Goal: Task Accomplishment & Management: Complete application form

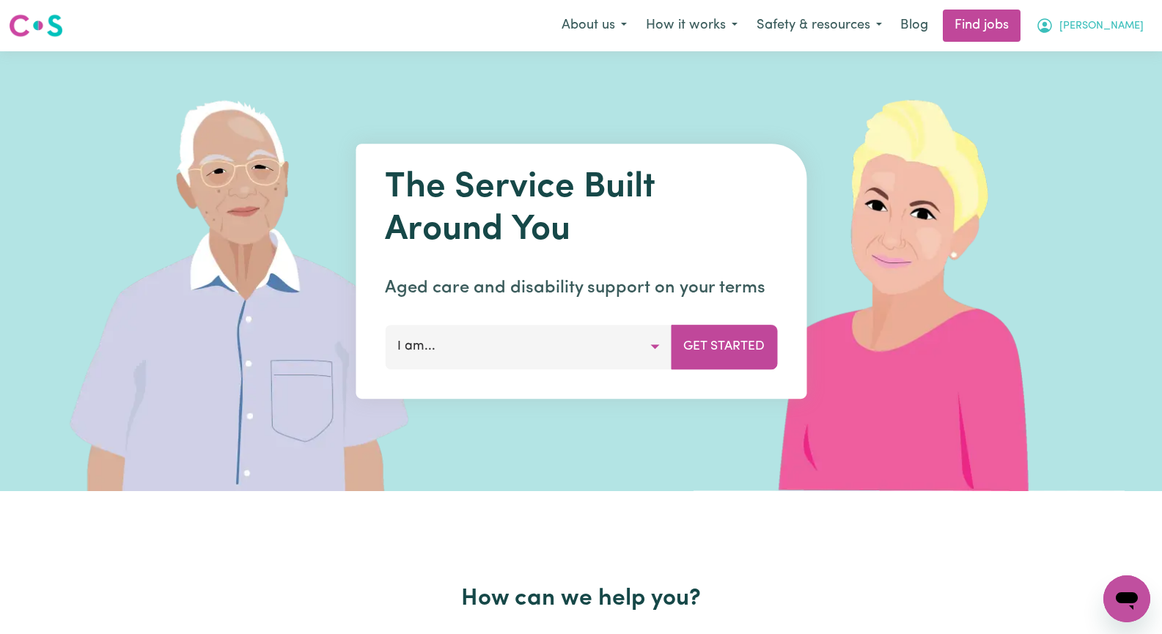
click at [1129, 27] on span "[PERSON_NAME]" at bounding box center [1102, 26] width 84 height 16
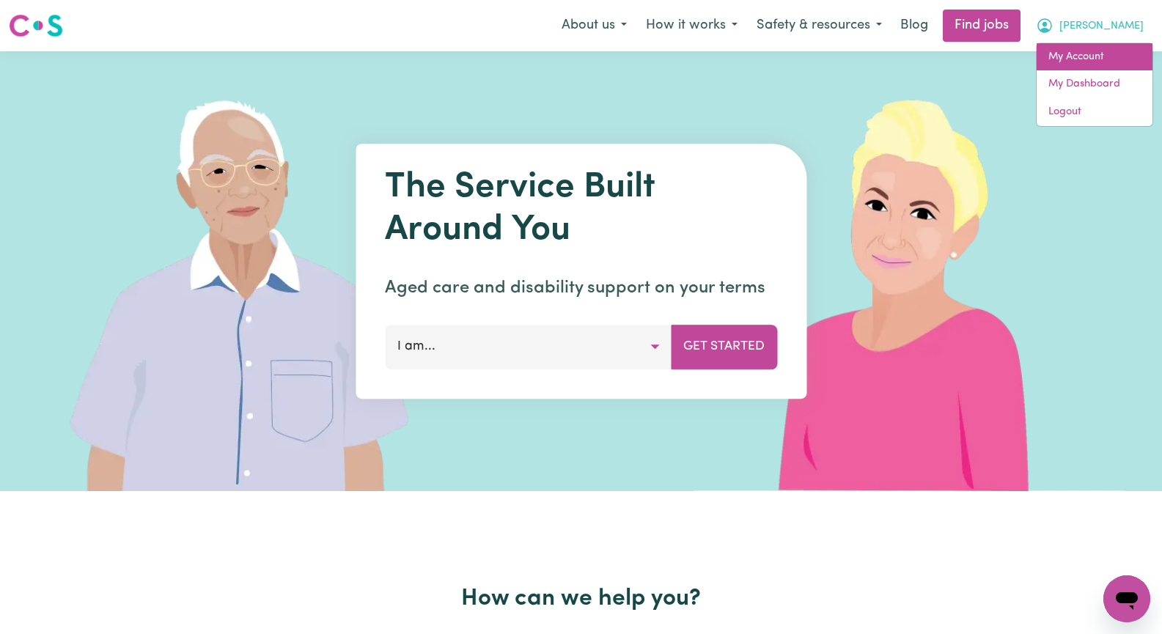
click at [1101, 53] on link "My Account" at bounding box center [1095, 57] width 116 height 28
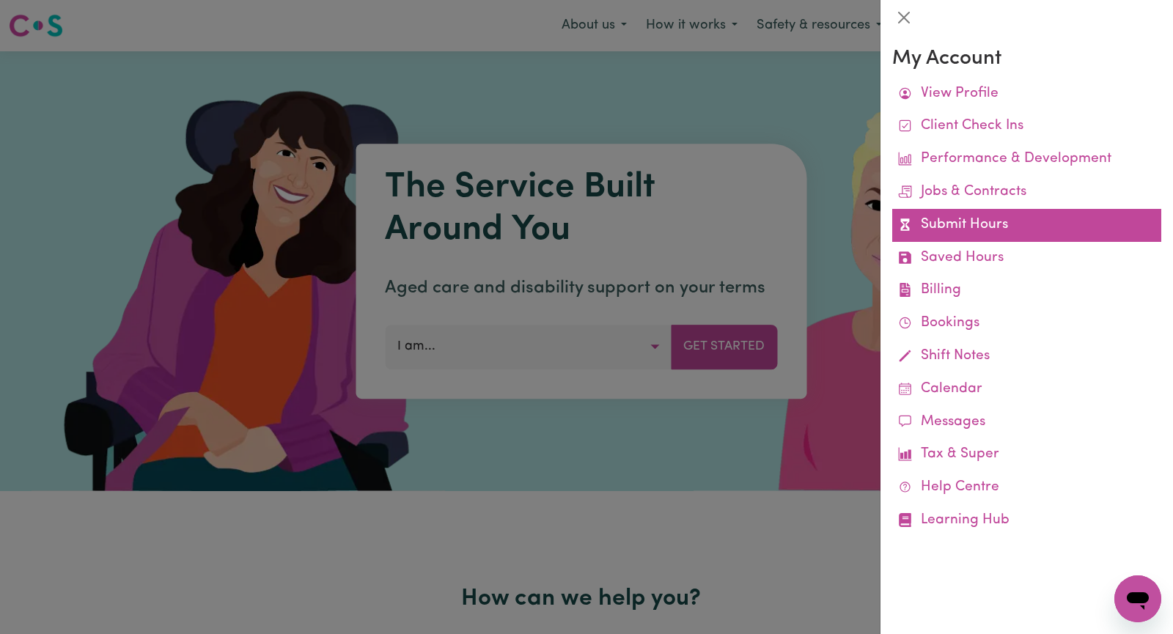
click at [1065, 224] on link "Submit Hours" at bounding box center [1026, 225] width 269 height 33
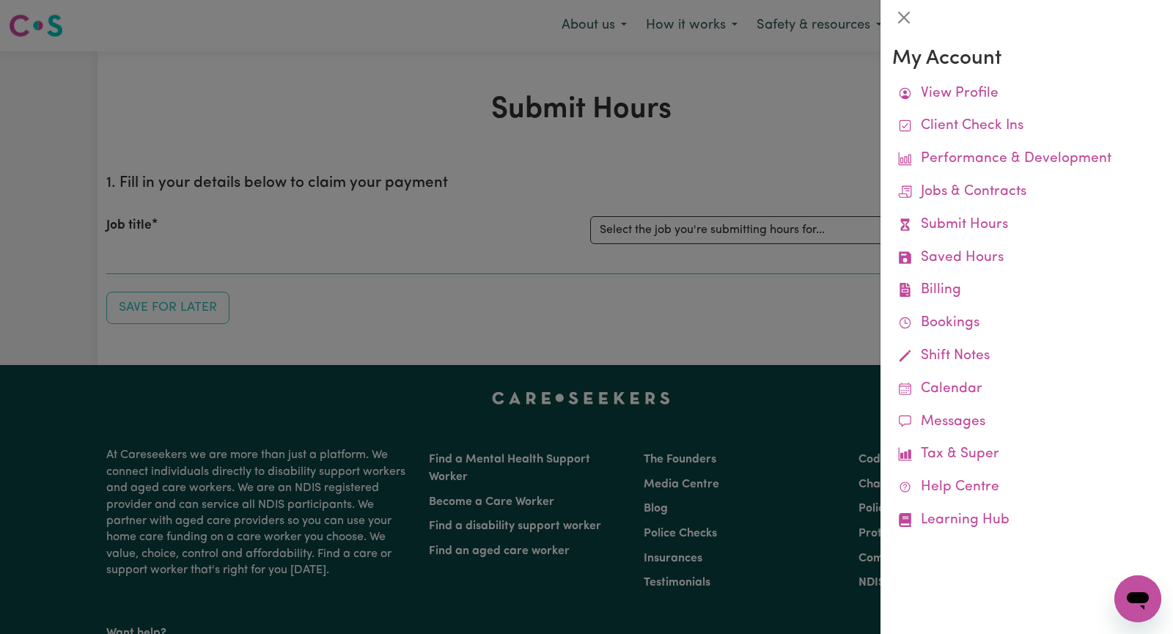
click at [690, 160] on div at bounding box center [586, 317] width 1173 height 634
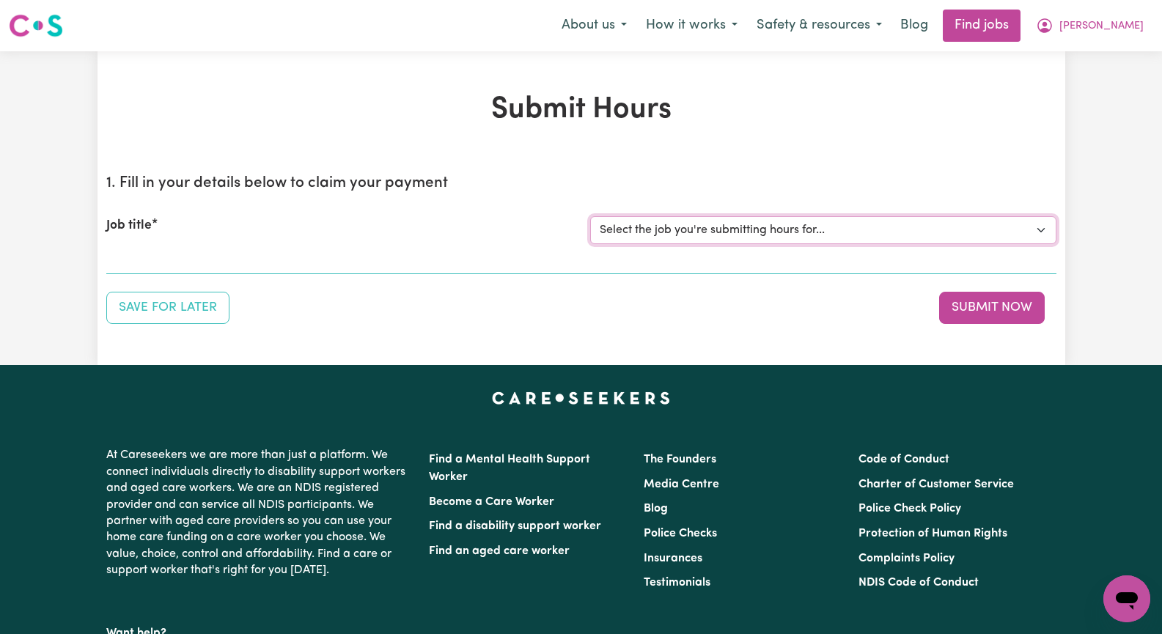
click at [1038, 227] on select "Select the job you're submitting hours for... [[PERSON_NAME]] Seeking Mature, P…" at bounding box center [823, 230] width 466 height 28
select select "13452"
click at [590, 216] on select "Select the job you're submitting hours for... [[PERSON_NAME]] Seeking Mature, P…" at bounding box center [823, 230] width 466 height 28
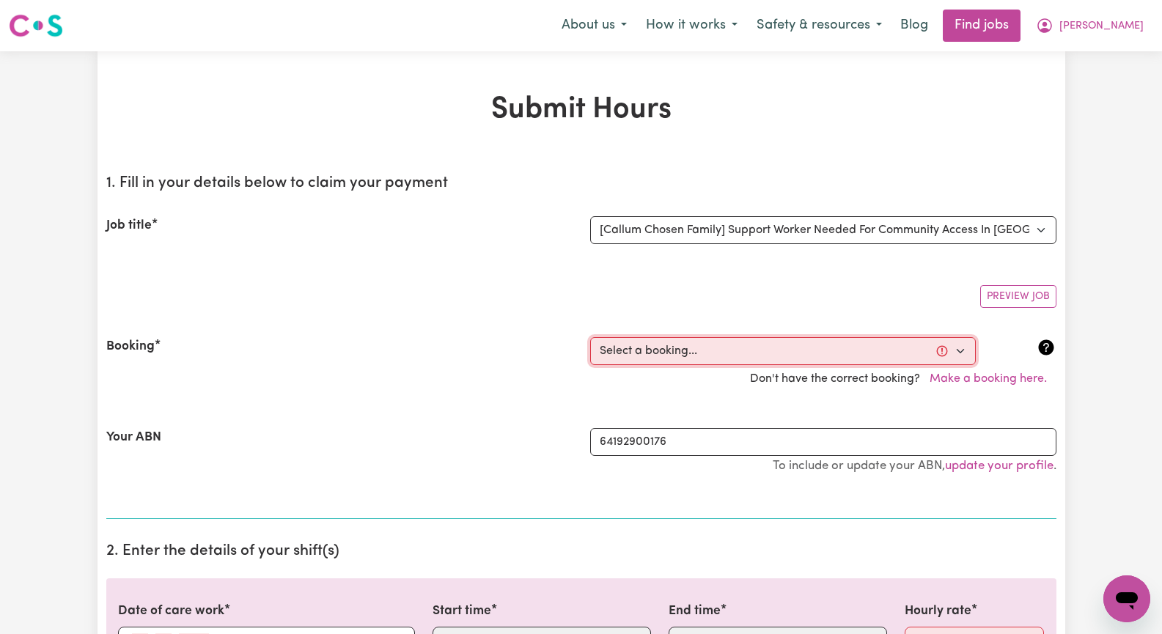
click at [951, 353] on select "Select a booking... [DATE] 10:00am to 03:00pm (ONE-OFF) [DATE] 10:00am to 03:00…" at bounding box center [783, 351] width 386 height 28
select select "356385"
click at [590, 337] on select "Select a booking... [DATE] 10:00am to 03:00pm (ONE-OFF) [DATE] 10:00am to 03:00…" at bounding box center [783, 351] width 386 height 28
type input "[DATE]"
type input "8"
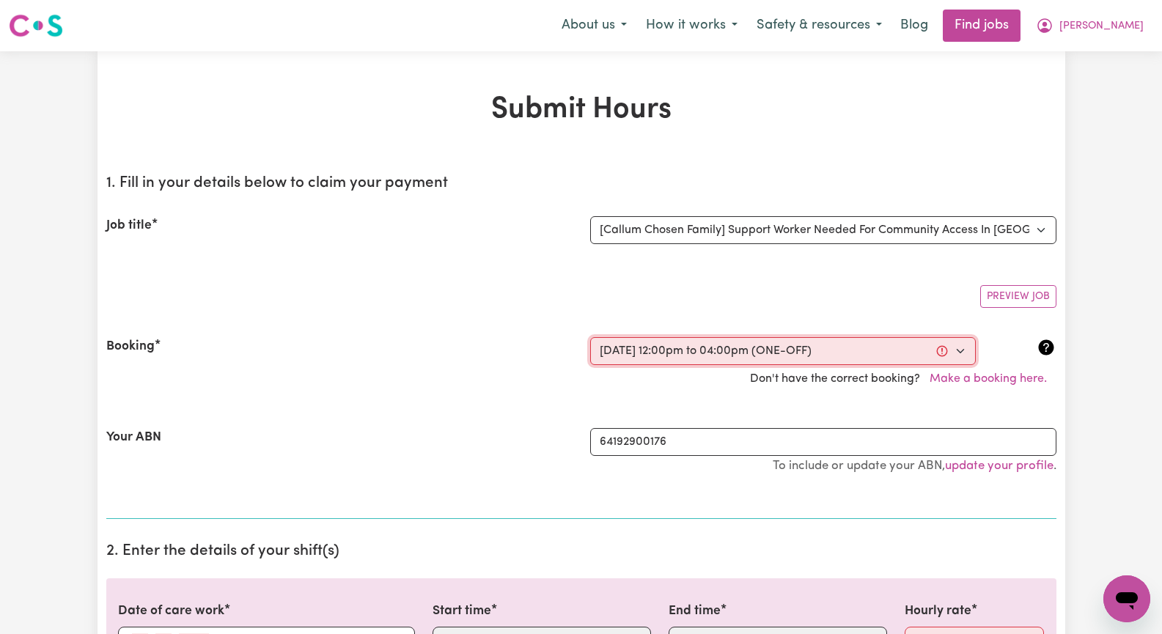
type input "9"
type input "2025"
type input "12:00"
type input "12"
type input "0"
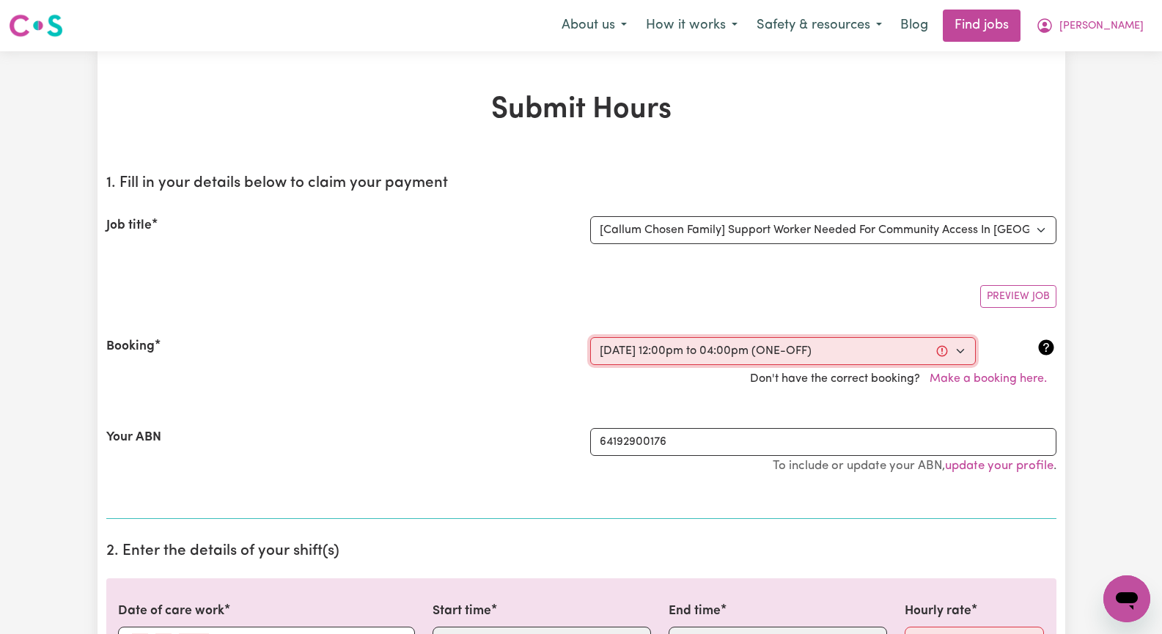
select select "pm"
type input "16:00"
type input "4"
type input "0"
select select "pm"
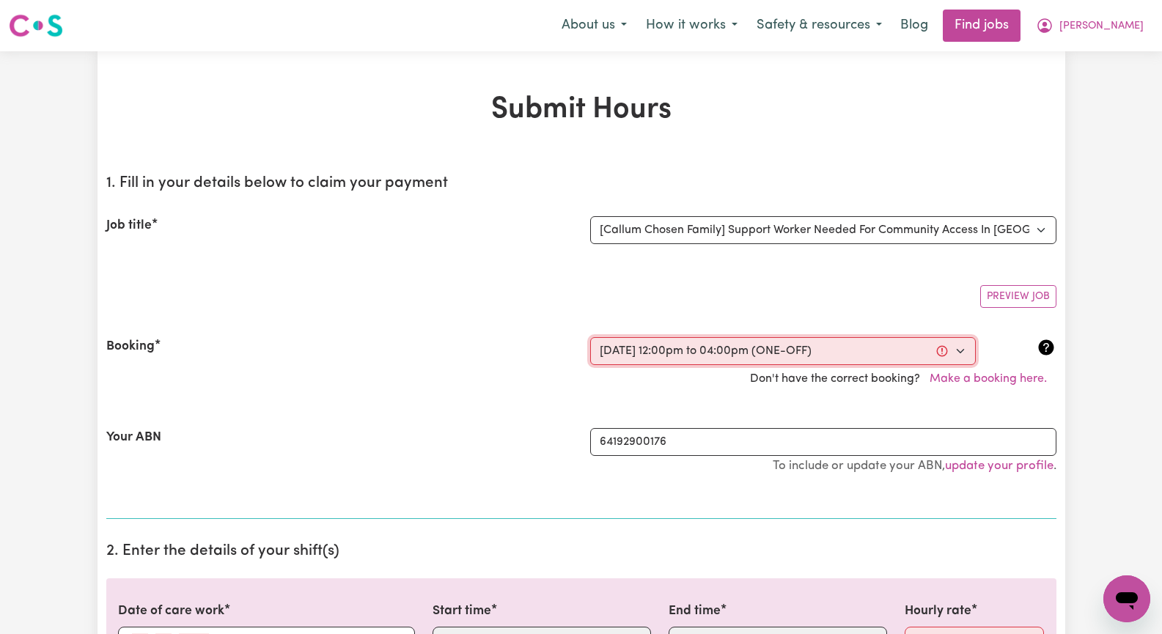
select select "45-Weekday"
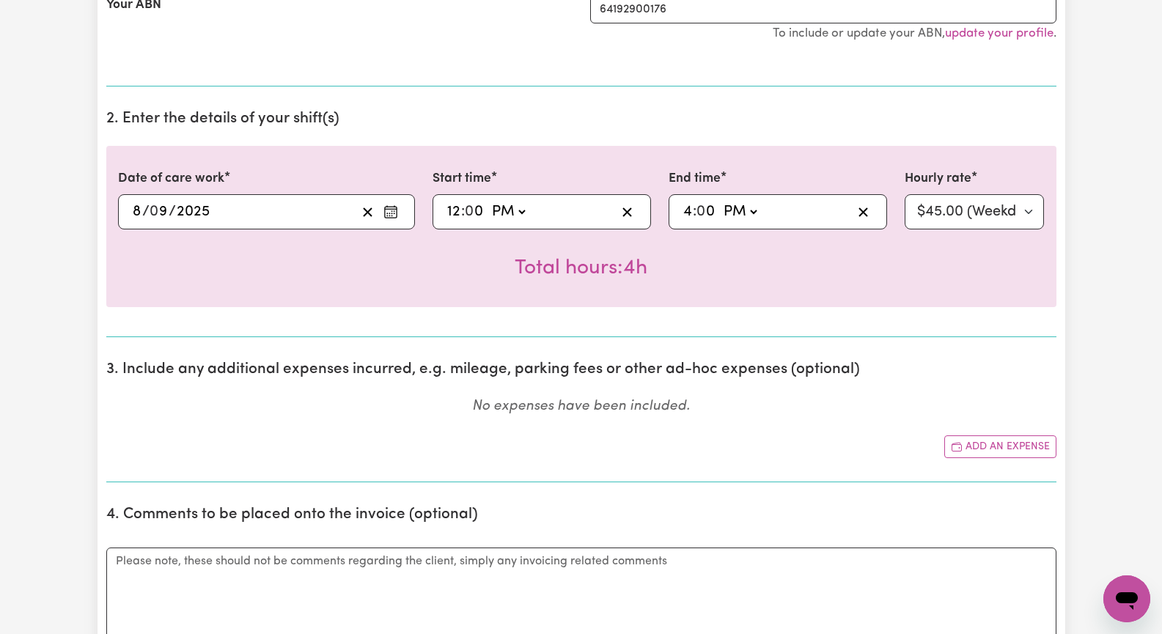
scroll to position [513, 0]
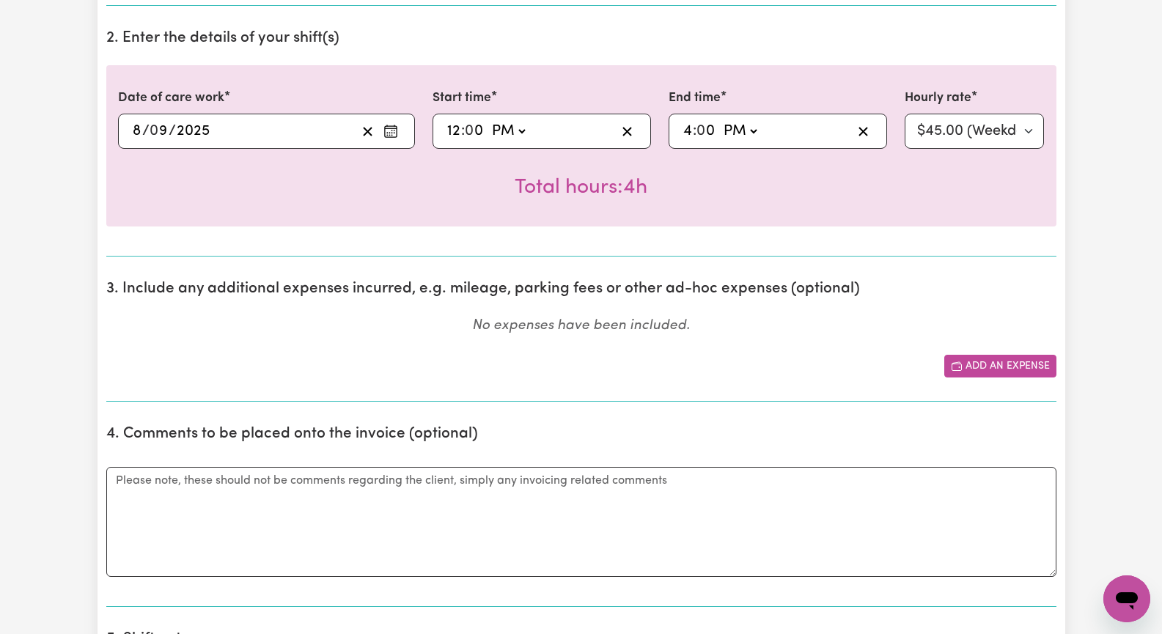
click at [1002, 366] on button "Add an expense" at bounding box center [1001, 366] width 112 height 23
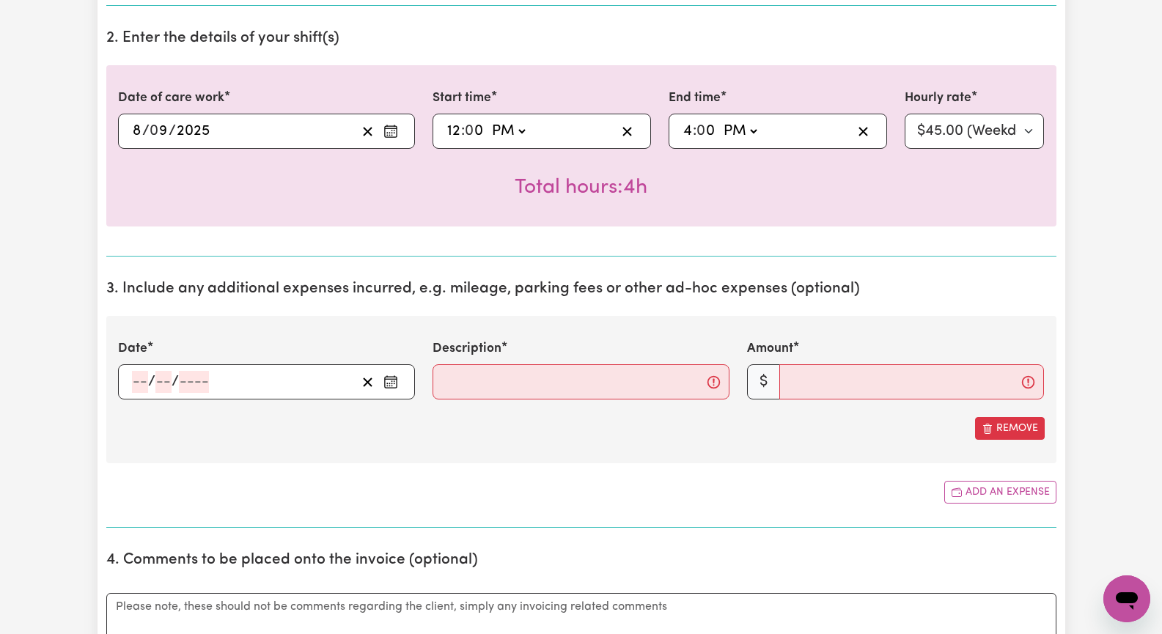
click at [389, 380] on icon "Enter the date of expense" at bounding box center [391, 380] width 12 height 0
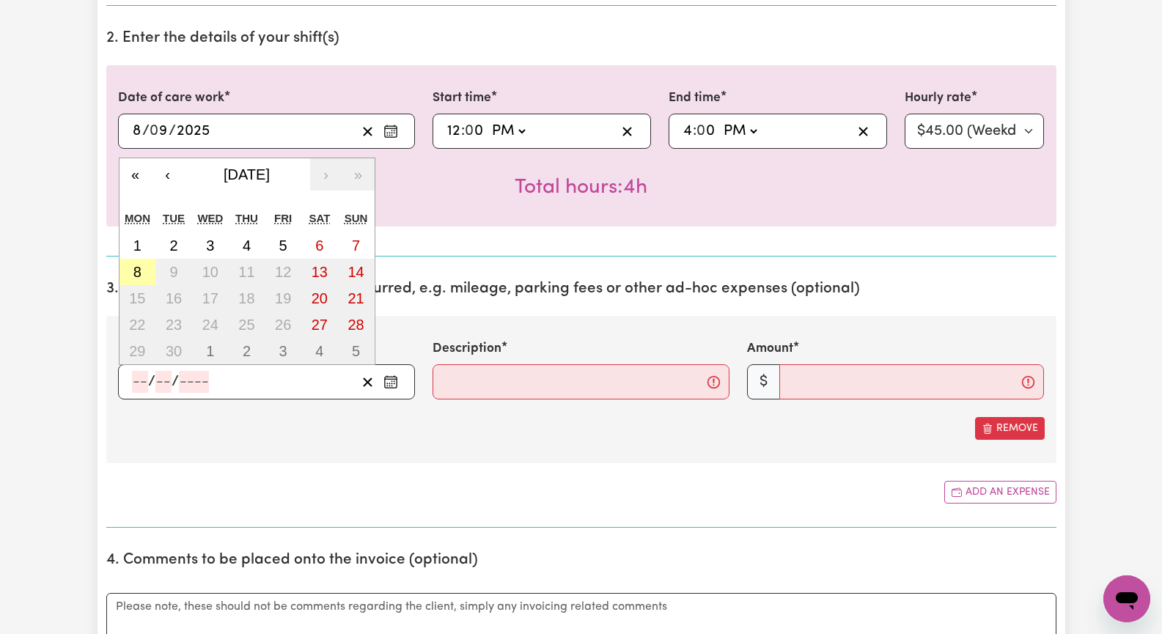
click at [133, 271] on button "8" at bounding box center [138, 272] width 37 height 26
type input "[DATE]"
type input "8"
type input "9"
type input "2025"
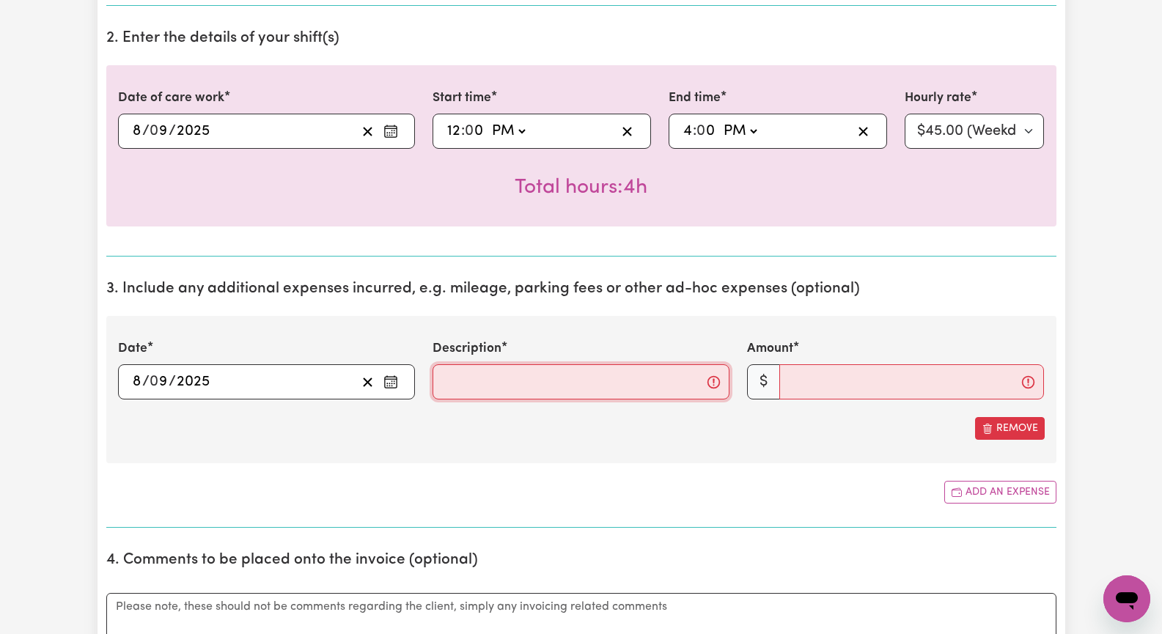
click at [463, 375] on input "Description" at bounding box center [581, 381] width 297 height 35
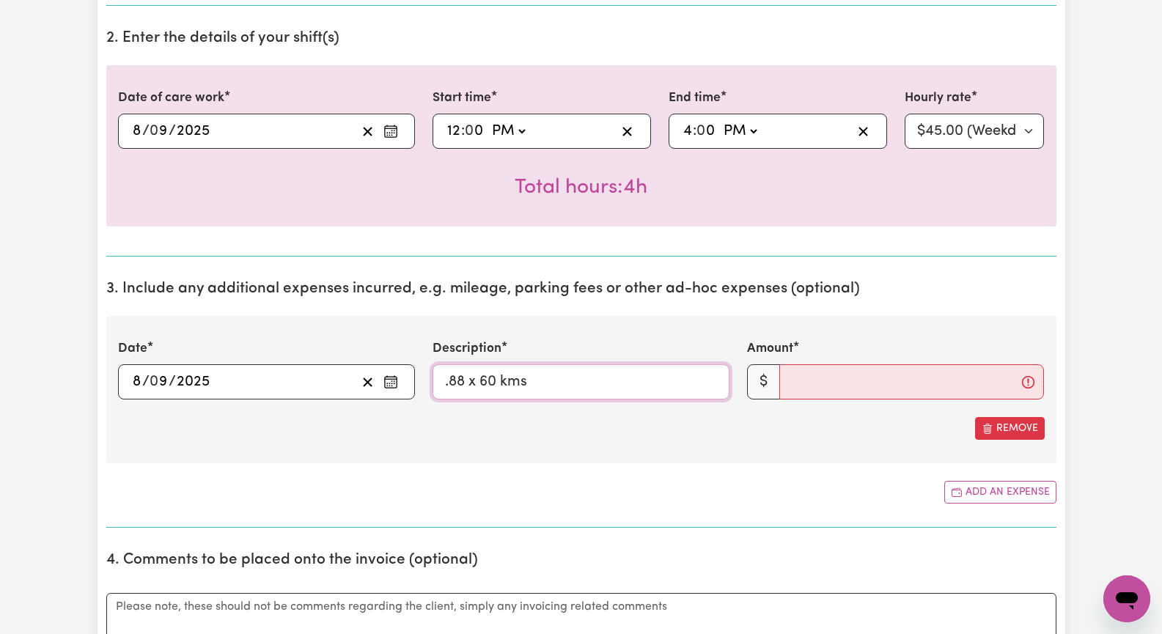
type input ".88 x 60 kms"
click at [847, 381] on input "Amount" at bounding box center [912, 381] width 265 height 35
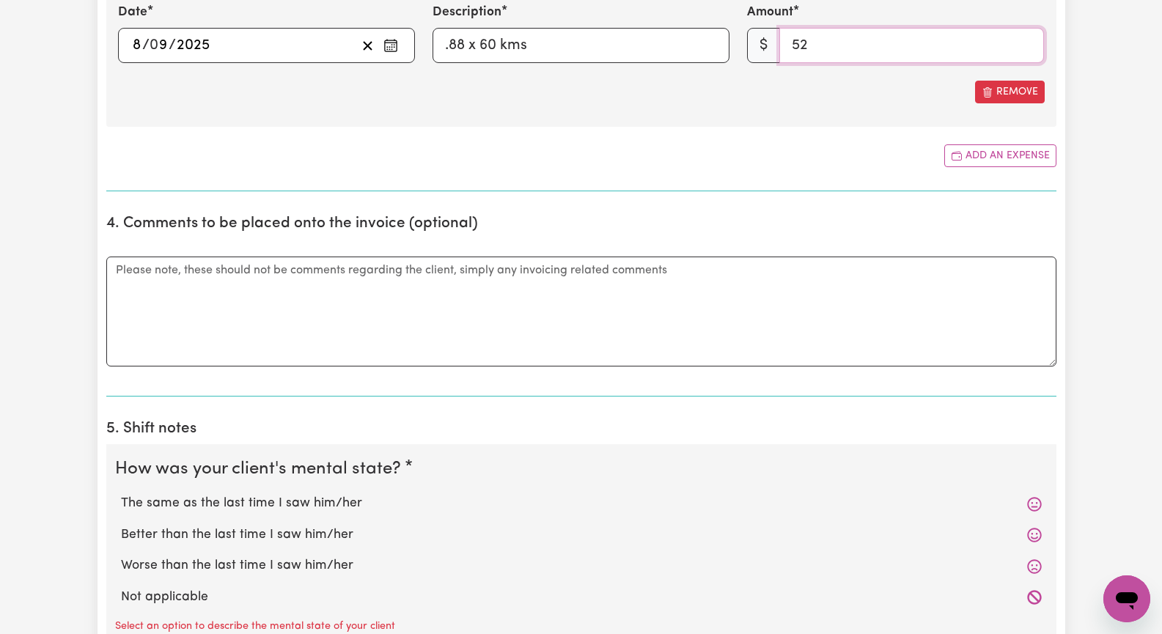
scroll to position [880, 0]
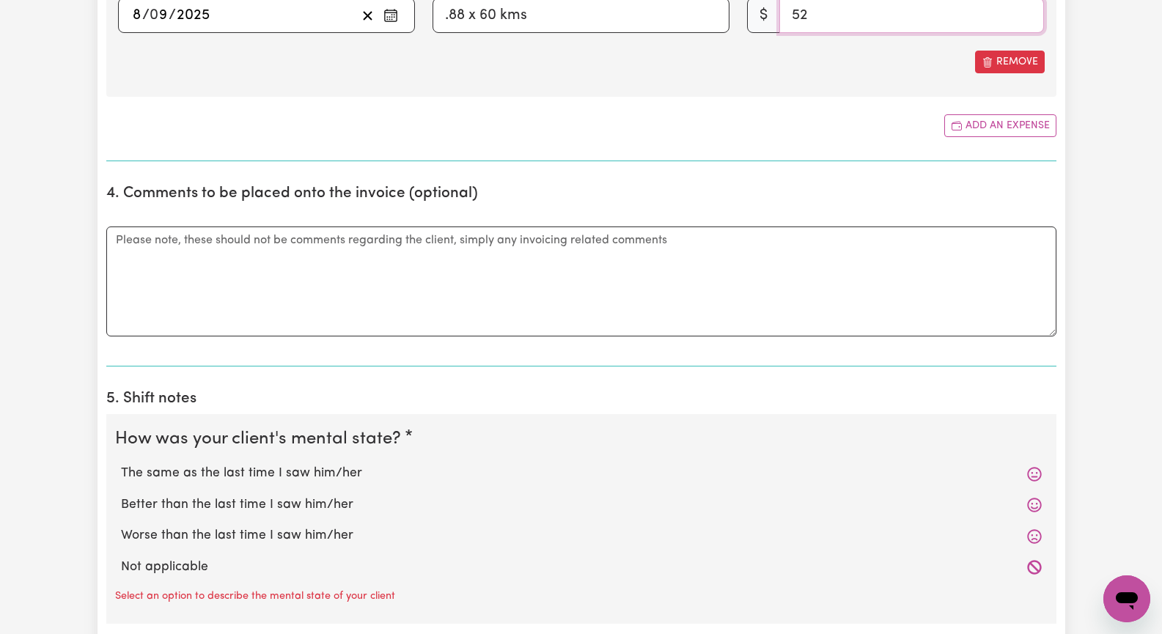
type input "52"
click at [352, 474] on label "The same as the last time I saw him/her" at bounding box center [581, 473] width 921 height 19
click at [121, 464] on input "The same as the last time I saw him/her" at bounding box center [120, 463] width 1 height 1
radio input "true"
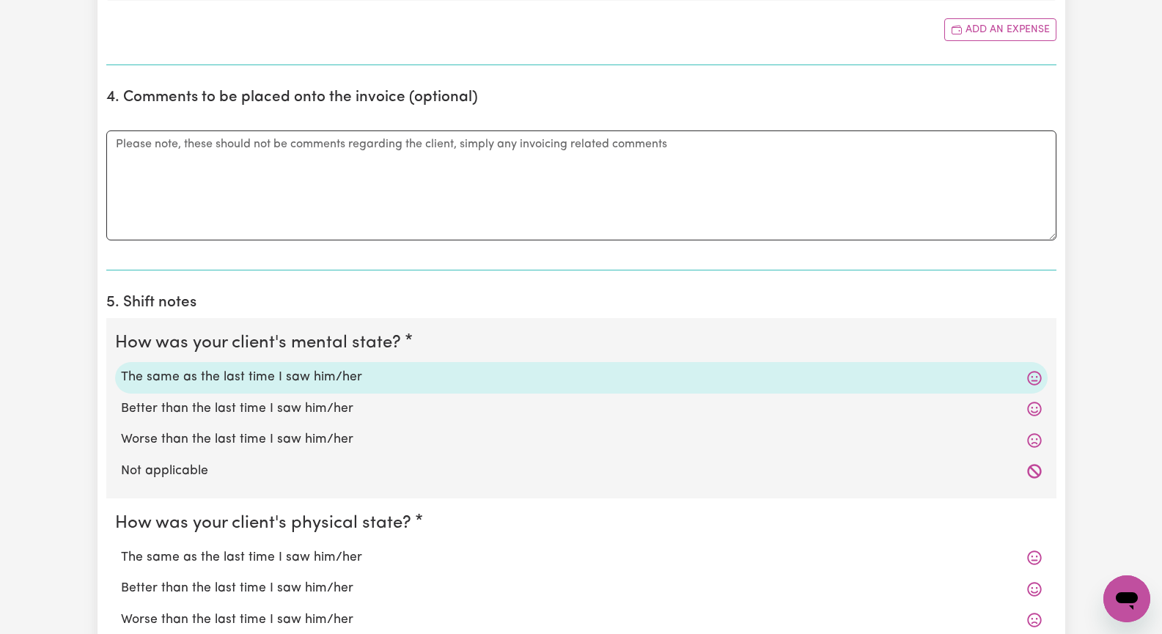
scroll to position [1027, 0]
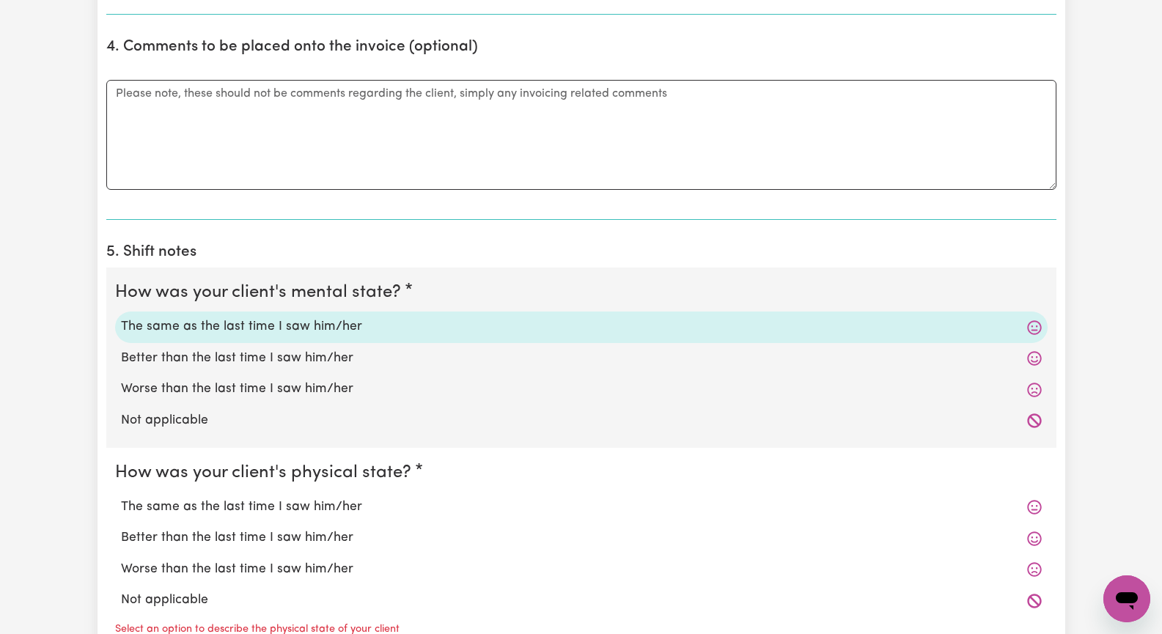
click at [345, 507] on label "The same as the last time I saw him/her" at bounding box center [581, 507] width 921 height 19
click at [121, 498] on input "The same as the last time I saw him/her" at bounding box center [120, 497] width 1 height 1
radio input "true"
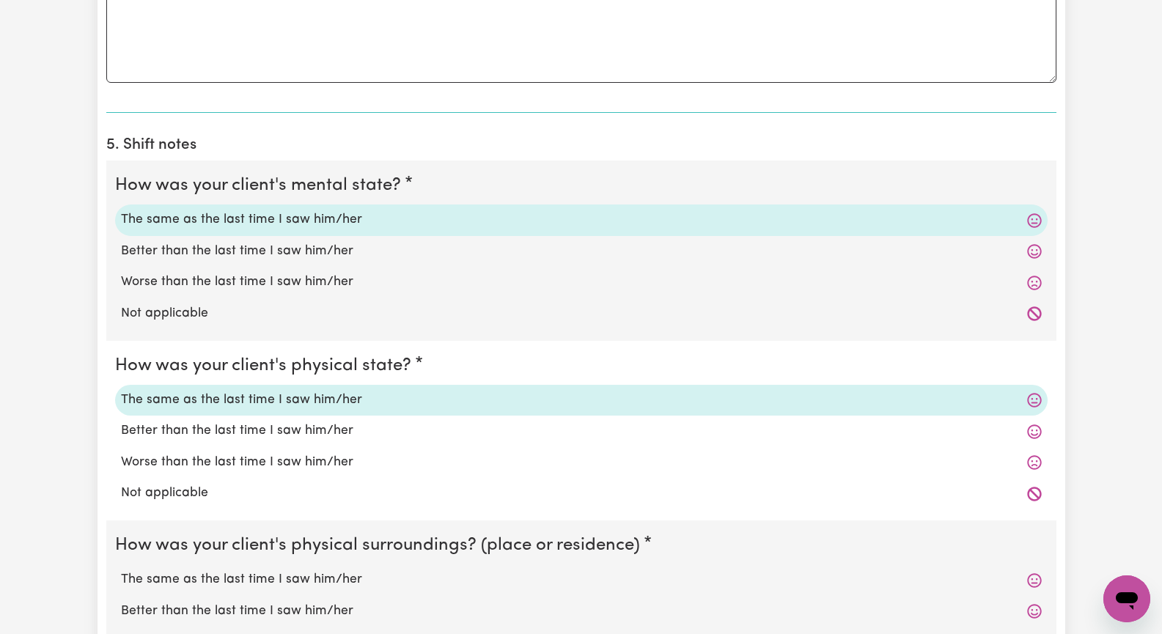
scroll to position [1247, 0]
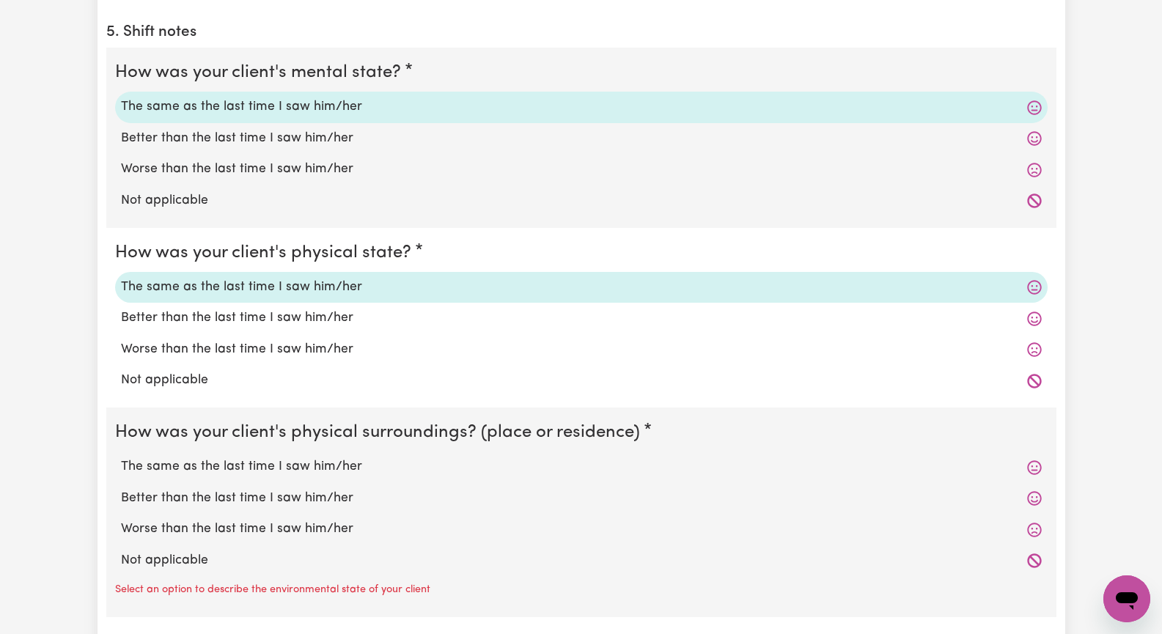
click at [345, 467] on label "The same as the last time I saw him/her" at bounding box center [581, 467] width 921 height 19
click at [121, 458] on input "The same as the last time I saw him/her" at bounding box center [120, 457] width 1 height 1
radio input "true"
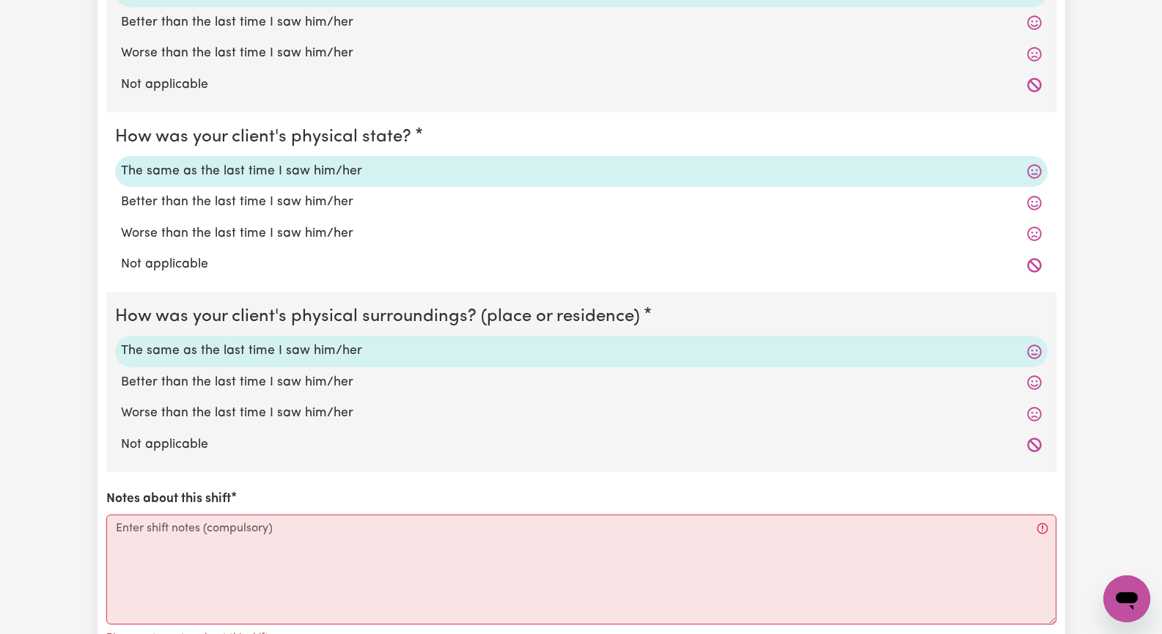
scroll to position [1467, 0]
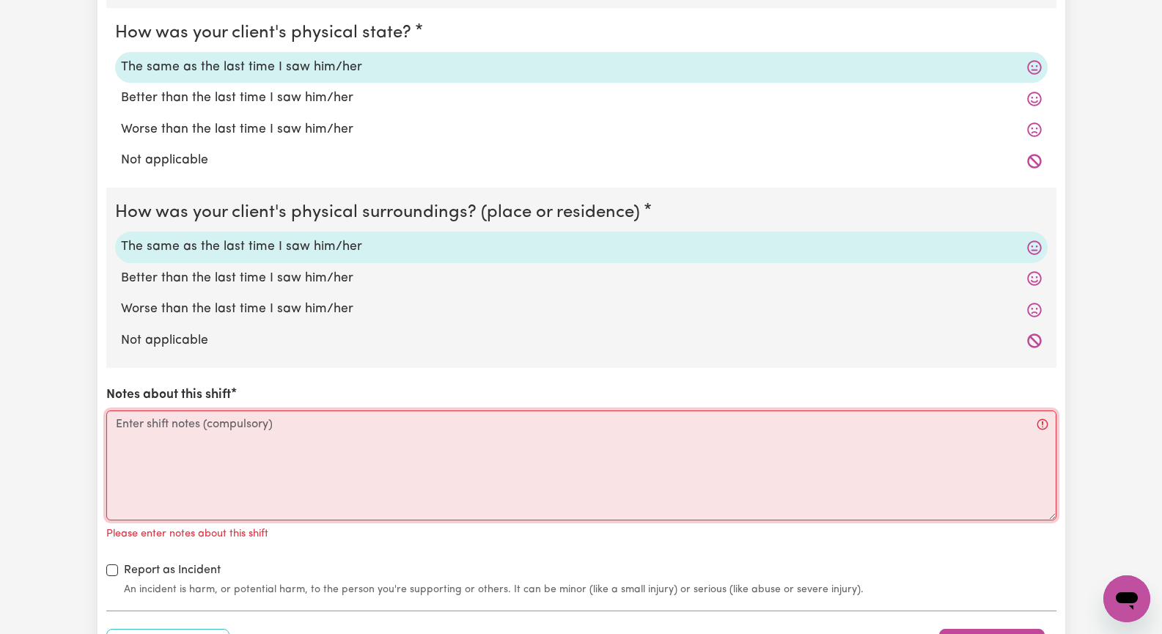
click at [242, 469] on textarea "Notes about this shift" at bounding box center [581, 466] width 950 height 110
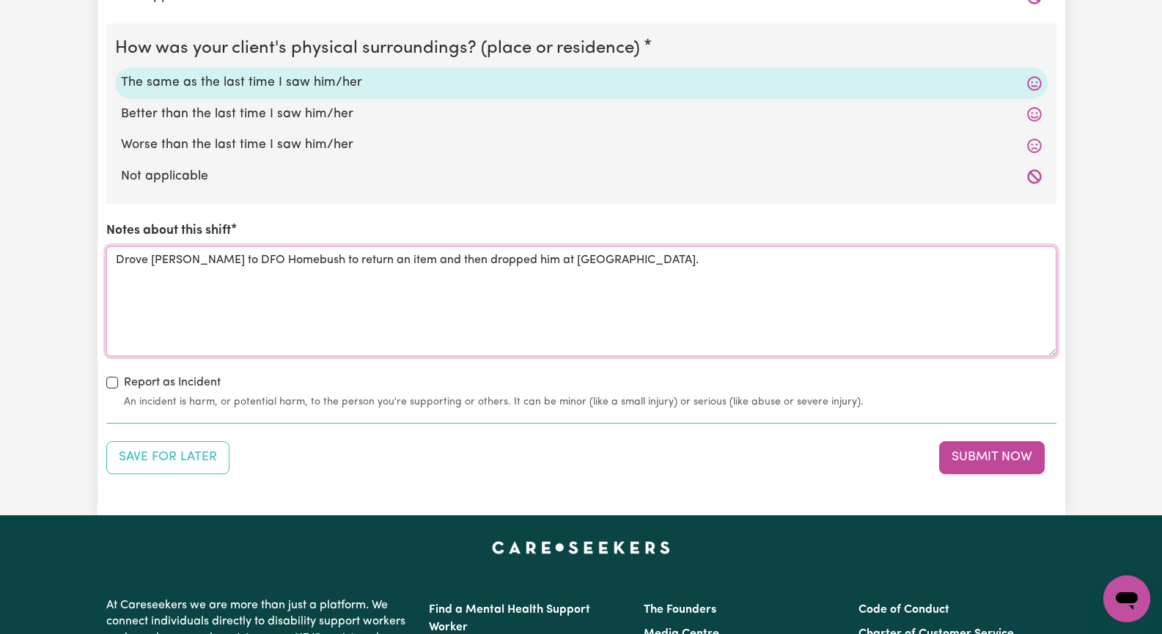
scroll to position [1613, 0]
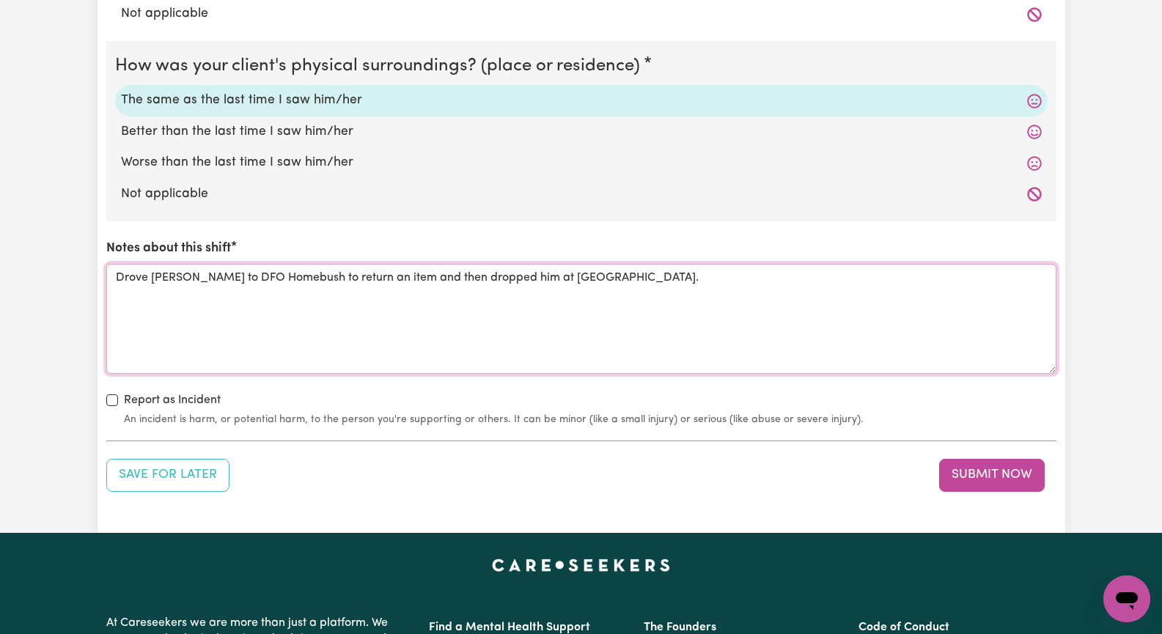
click at [525, 279] on textarea "Drove [PERSON_NAME] to DFO Homebush to return an item and then dropped him at […" at bounding box center [581, 319] width 950 height 110
drag, startPoint x: 601, startPoint y: 282, endPoint x: 641, endPoint y: 282, distance: 39.6
click at [602, 282] on textarea "Drove [PERSON_NAME] to DFO Homebush to return an item and then dropped him at […" at bounding box center [581, 319] width 950 height 110
drag, startPoint x: 118, startPoint y: 280, endPoint x: 295, endPoint y: 276, distance: 176.8
click at [119, 279] on textarea "Drove [PERSON_NAME] to DFO Homebush to return an item and then dropped him at […" at bounding box center [581, 319] width 950 height 110
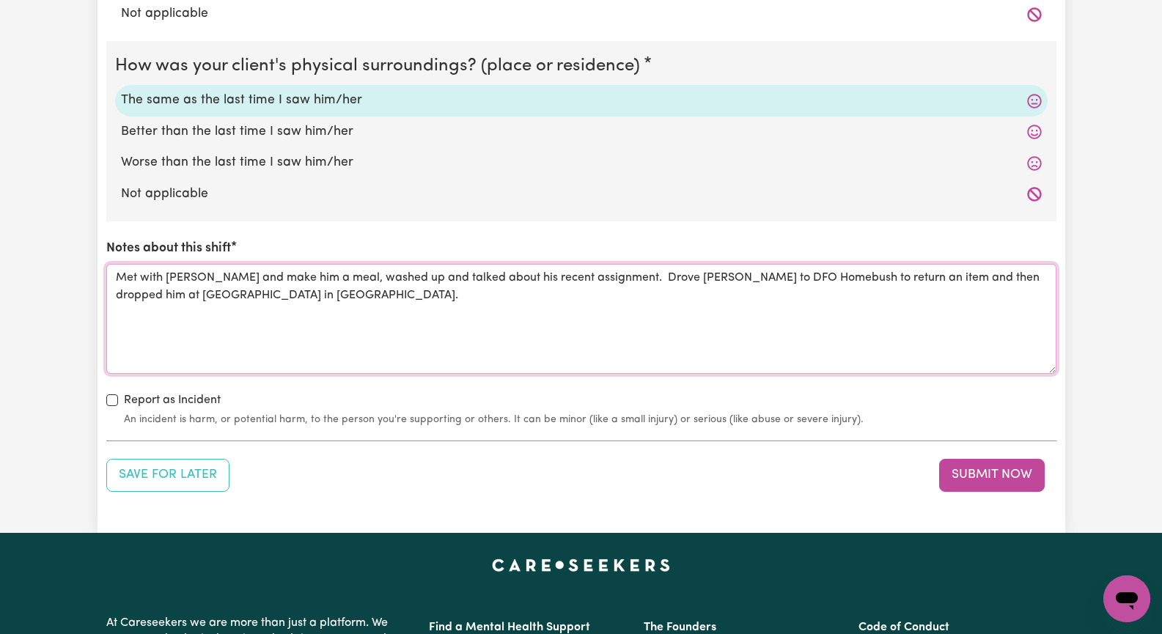
click at [114, 298] on textarea "Met with [PERSON_NAME] and make him a meal, washed up and talked about his rece…" at bounding box center [581, 319] width 950 height 110
drag, startPoint x: 252, startPoint y: 282, endPoint x: 293, endPoint y: 268, distance: 43.8
click at [252, 281] on textarea "Met with [PERSON_NAME] and make him a meal, washed up and talked about his rece…" at bounding box center [581, 319] width 950 height 110
type textarea "Met with [PERSON_NAME] and made him a meal, washed up and talked about his rece…"
click at [1008, 480] on button "Submit Now" at bounding box center [992, 475] width 106 height 32
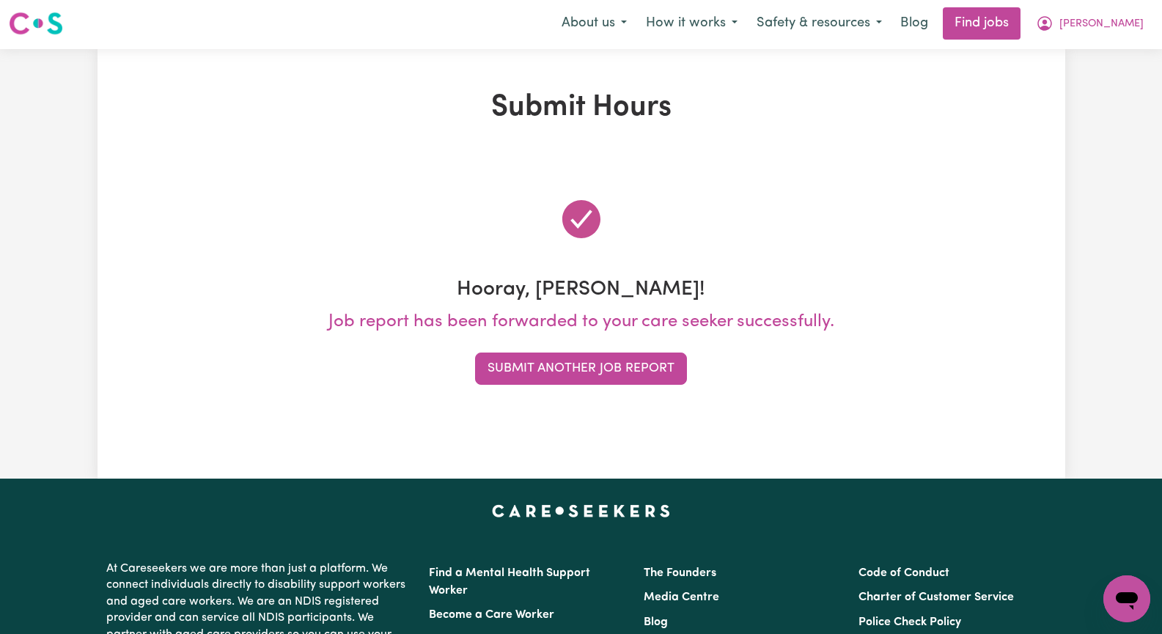
scroll to position [0, 0]
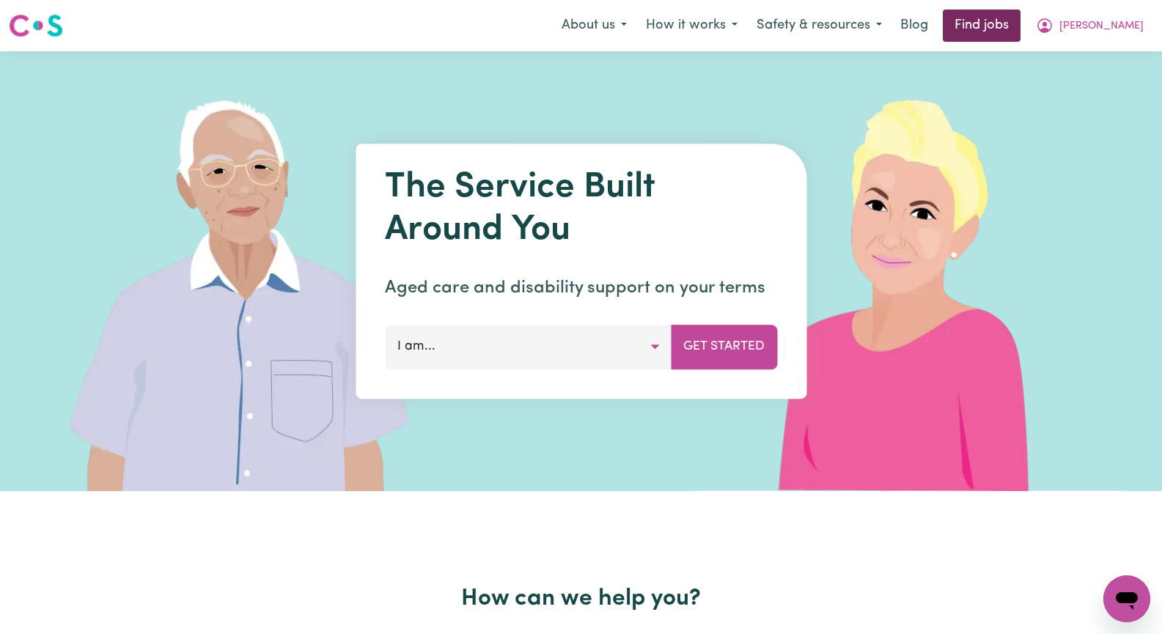
click at [1021, 28] on link "Find jobs" at bounding box center [982, 26] width 78 height 32
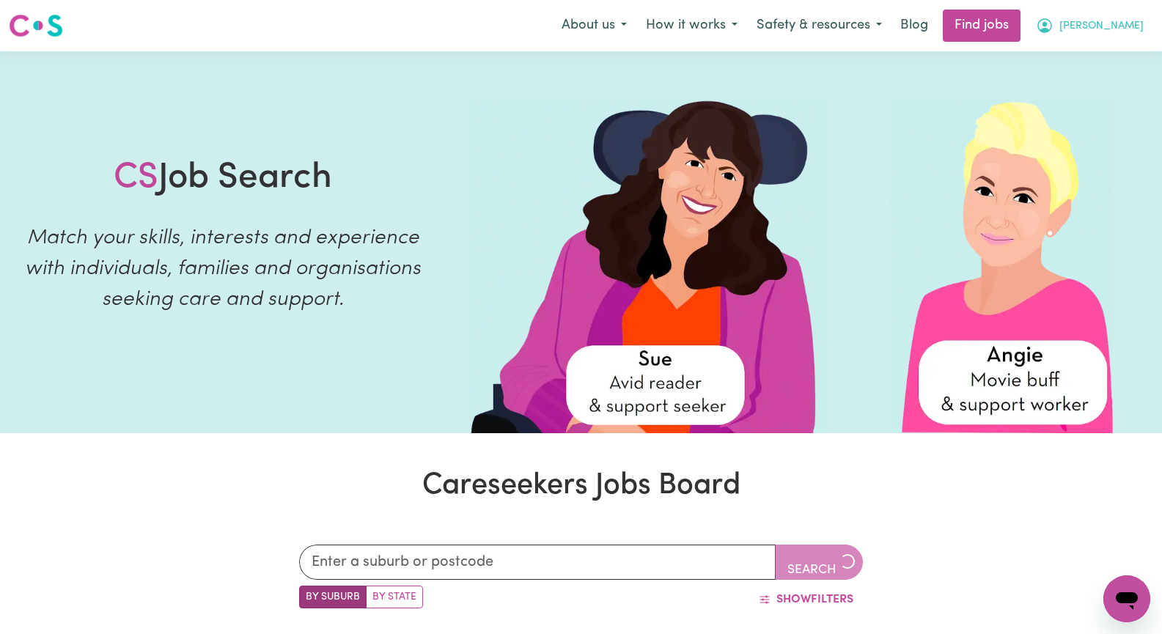
click at [1123, 25] on span "[PERSON_NAME]" at bounding box center [1102, 26] width 84 height 16
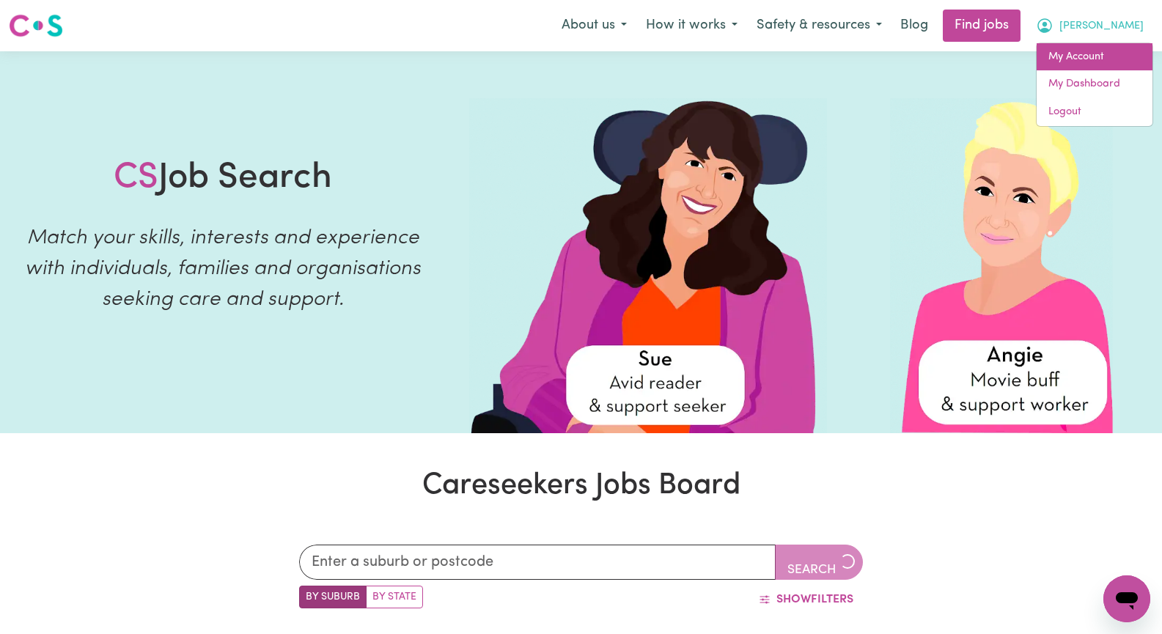
click at [1103, 48] on link "My Account" at bounding box center [1095, 57] width 116 height 28
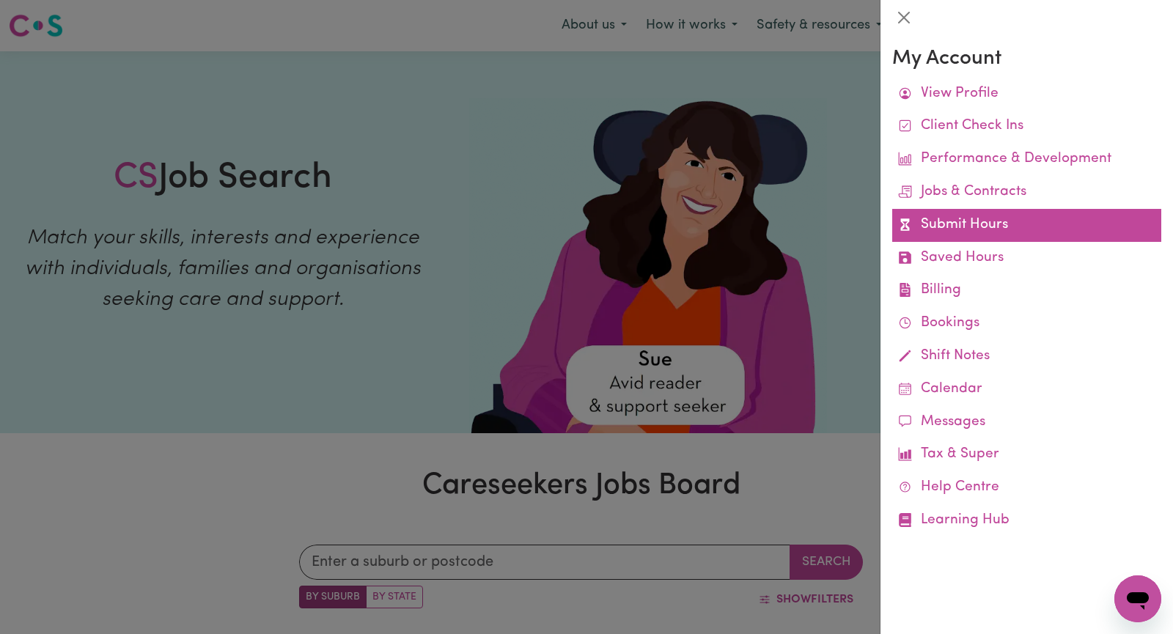
click at [1051, 226] on link "Submit Hours" at bounding box center [1026, 225] width 269 height 33
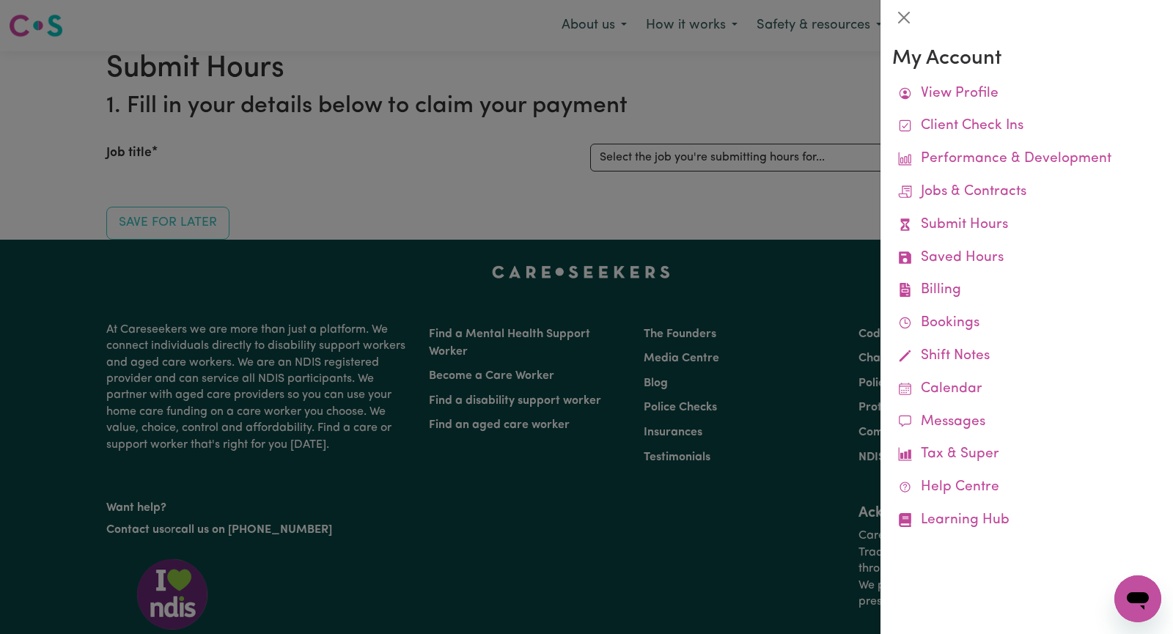
click at [847, 158] on div at bounding box center [586, 317] width 1173 height 634
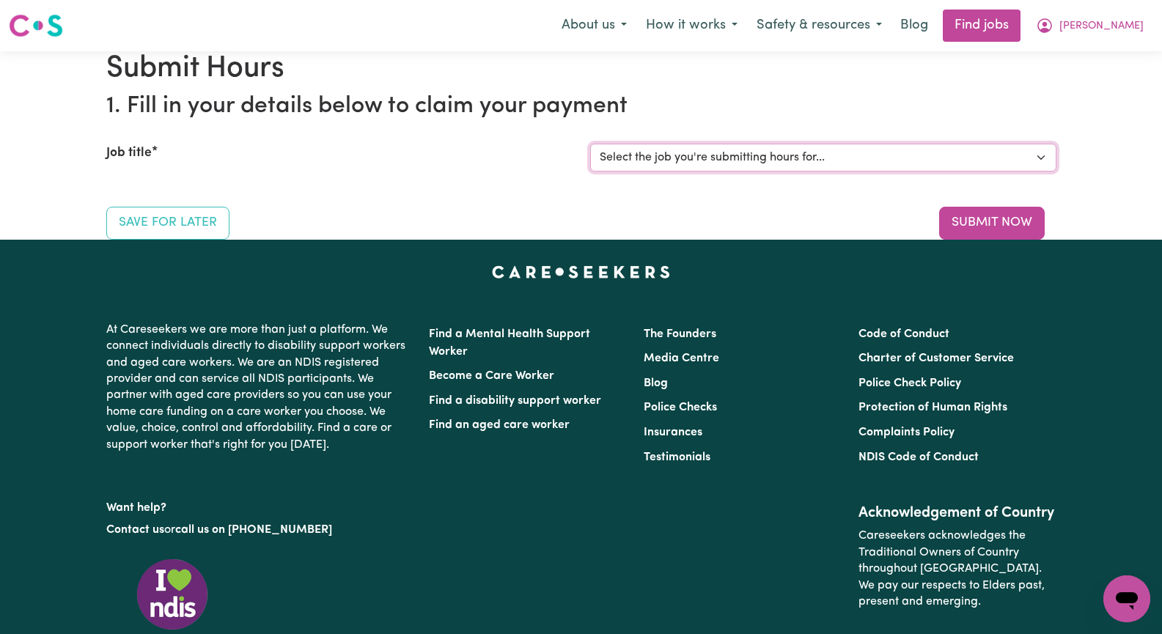
click at [1041, 172] on select "Select the job you're submitting hours for... [[PERSON_NAME]] Seeking Mature, P…" at bounding box center [823, 158] width 466 height 28
select select "14011"
click at [590, 172] on select "Select the job you're submitting hours for... [[PERSON_NAME]] Seeking Mature, P…" at bounding box center [823, 158] width 466 height 28
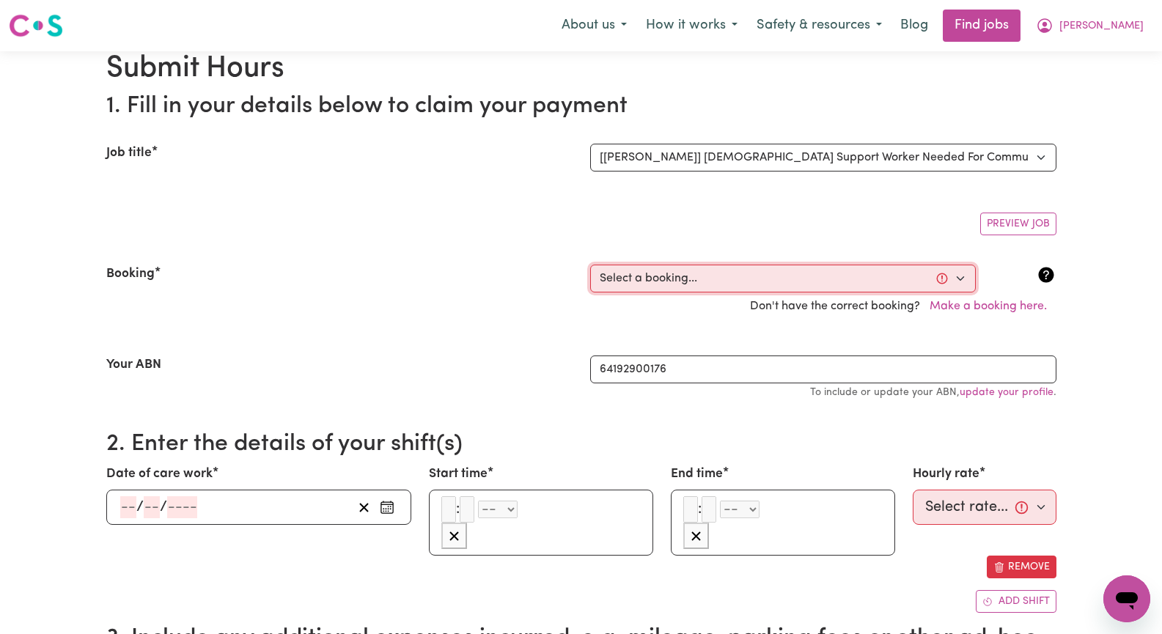
click at [963, 293] on select "Select a booking... Mon, August 11, 2025 - 09:30am to 11:30am (RECURRING) Mon, …" at bounding box center [783, 279] width 386 height 28
select select "348650"
click at [590, 293] on select "Select a booking... Mon, August 11, 2025 - 09:30am to 11:30am (RECURRING) Mon, …" at bounding box center [783, 279] width 386 height 28
type input "[DATE]"
type input "8"
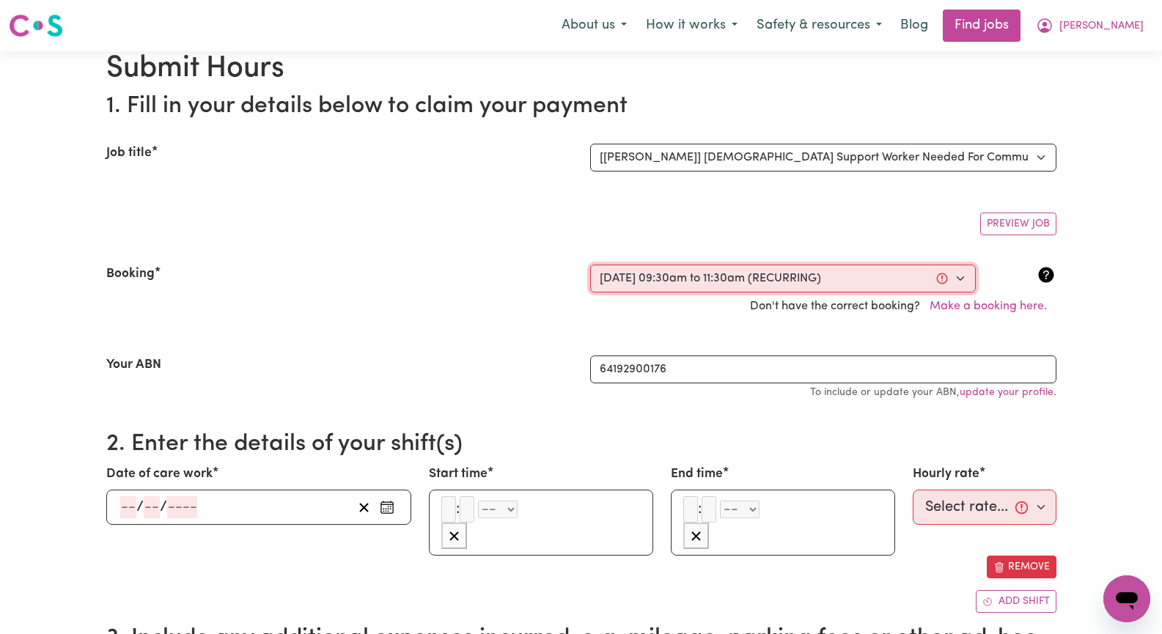
type input "9"
type input "2025"
type input "09:30"
type input "9"
type input "30"
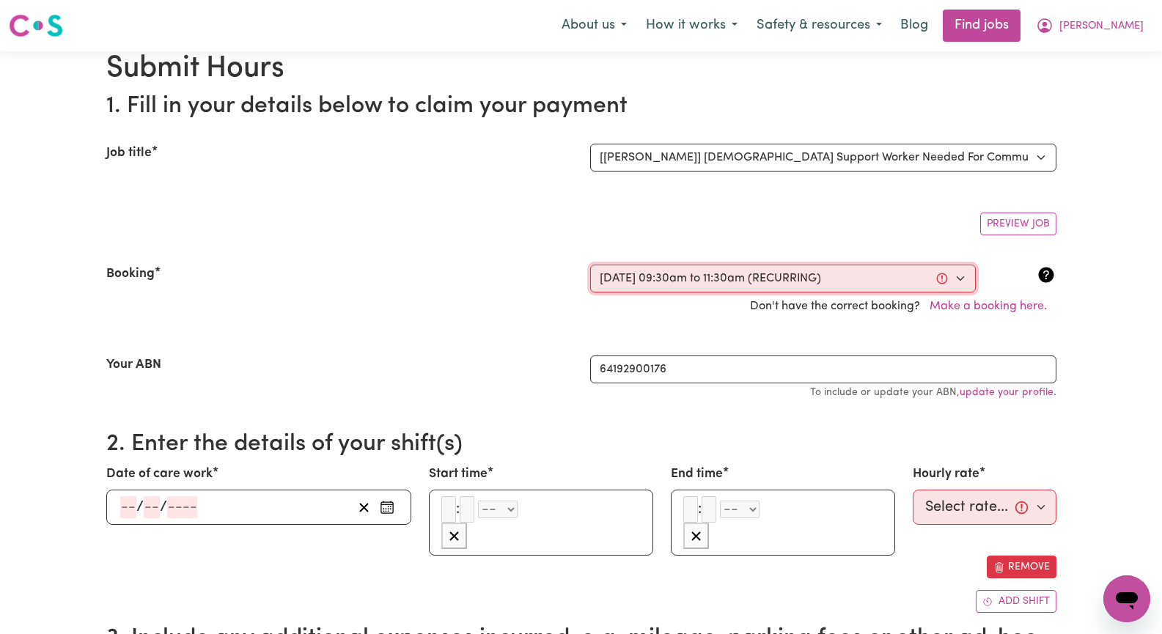
select select "am"
type input "11:30"
type input "11"
type input "30"
select select "am"
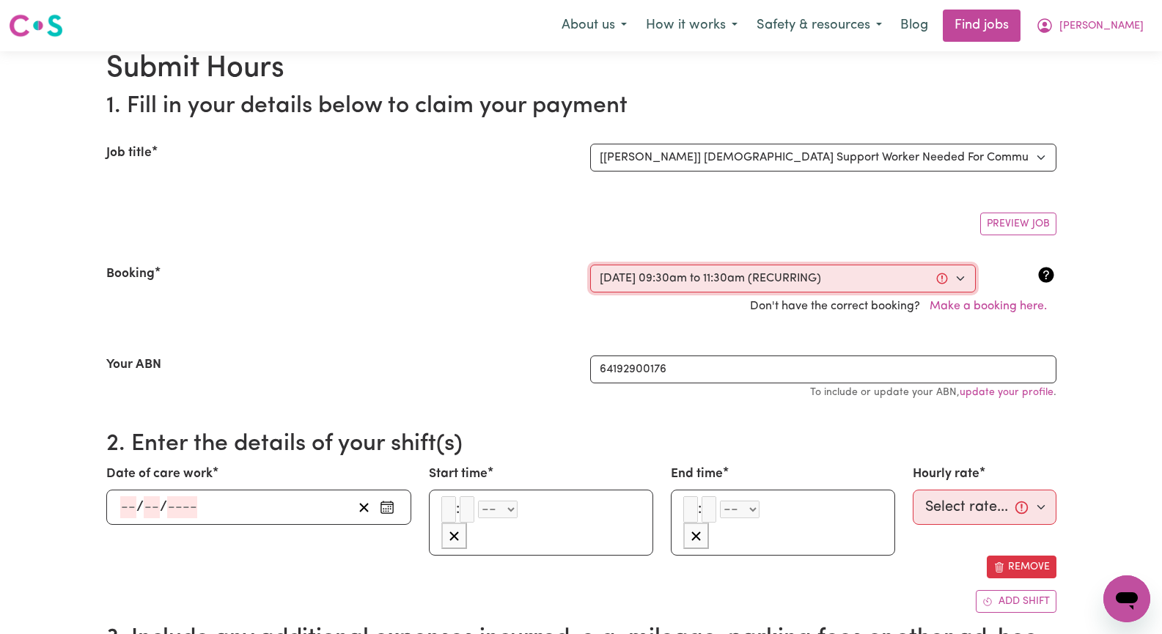
select select "57.17-Weekday"
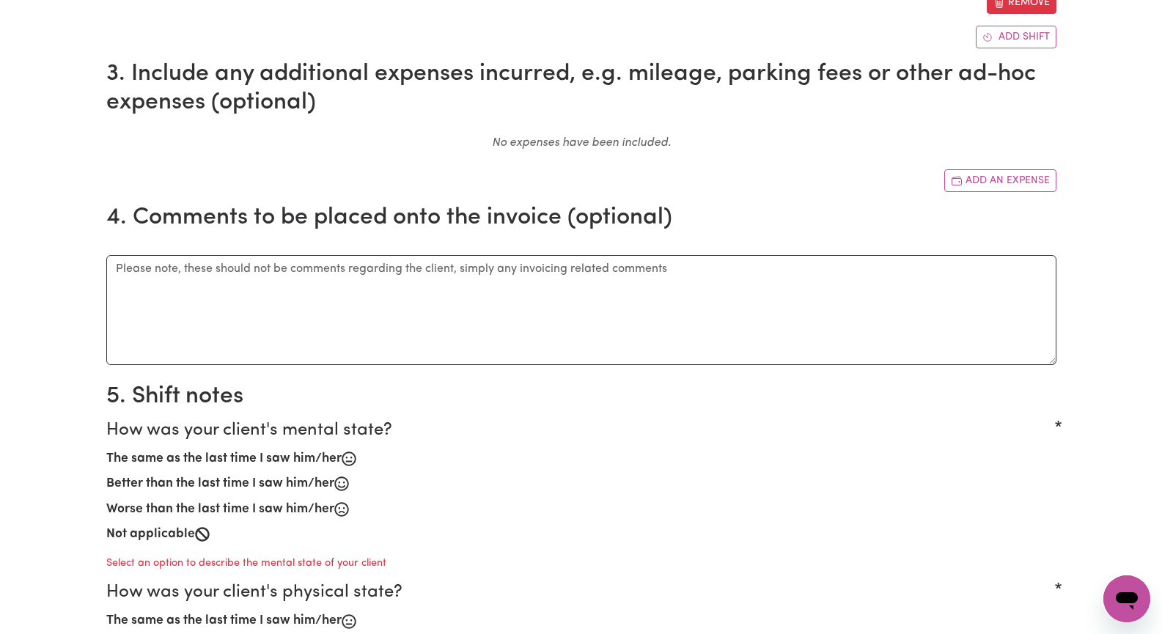
scroll to position [513, 0]
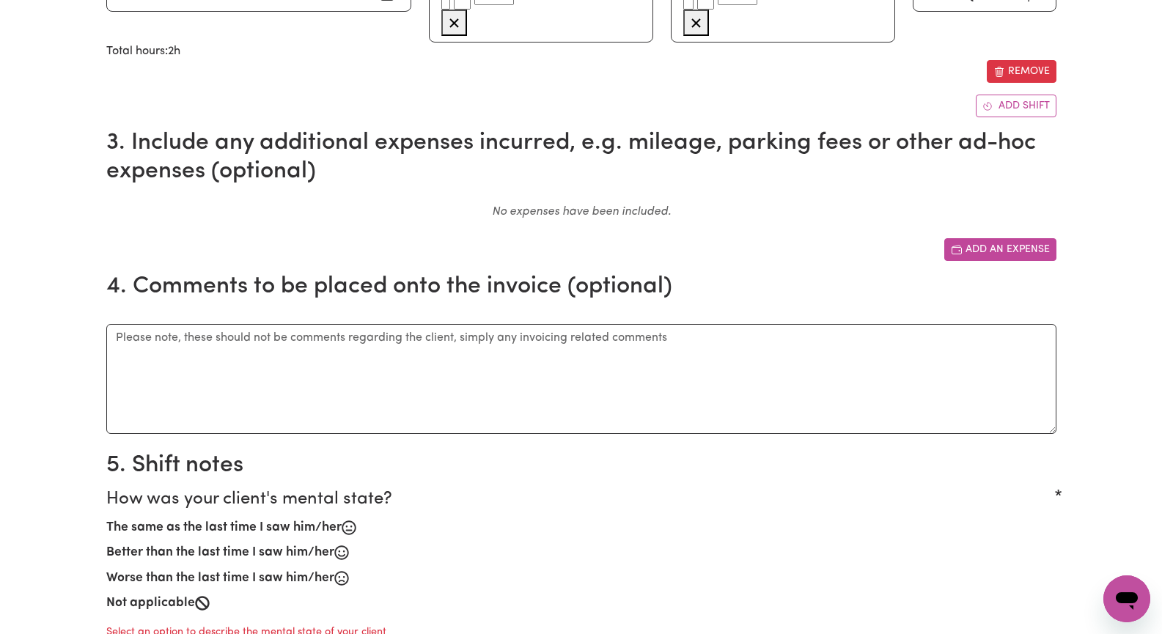
click at [1019, 261] on button "Add an expense" at bounding box center [1001, 249] width 112 height 23
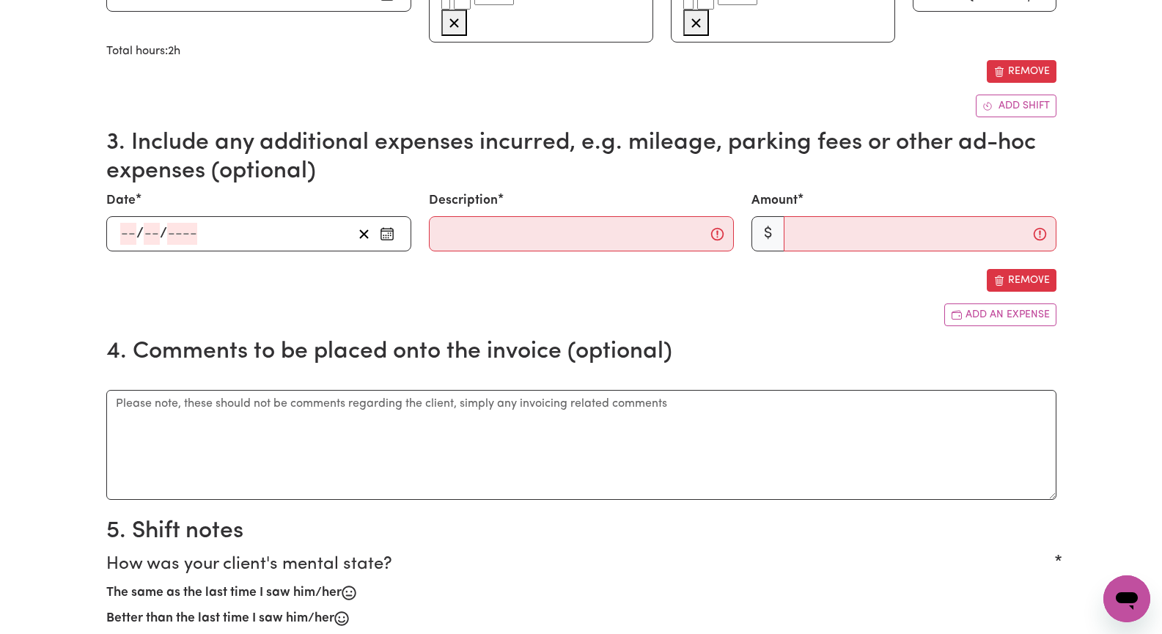
click at [384, 237] on circle "Enter the date of expense" at bounding box center [383, 235] width 1 height 1
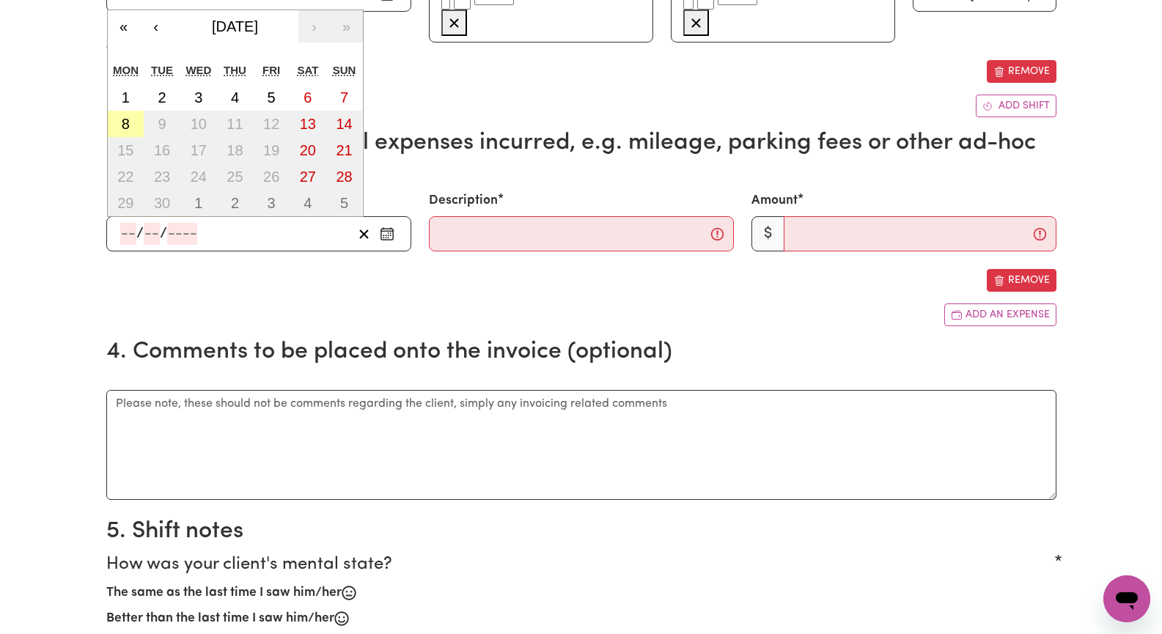
click at [139, 137] on button "8" at bounding box center [126, 124] width 37 height 26
type input "[DATE]"
type input "8"
type input "9"
type input "2025"
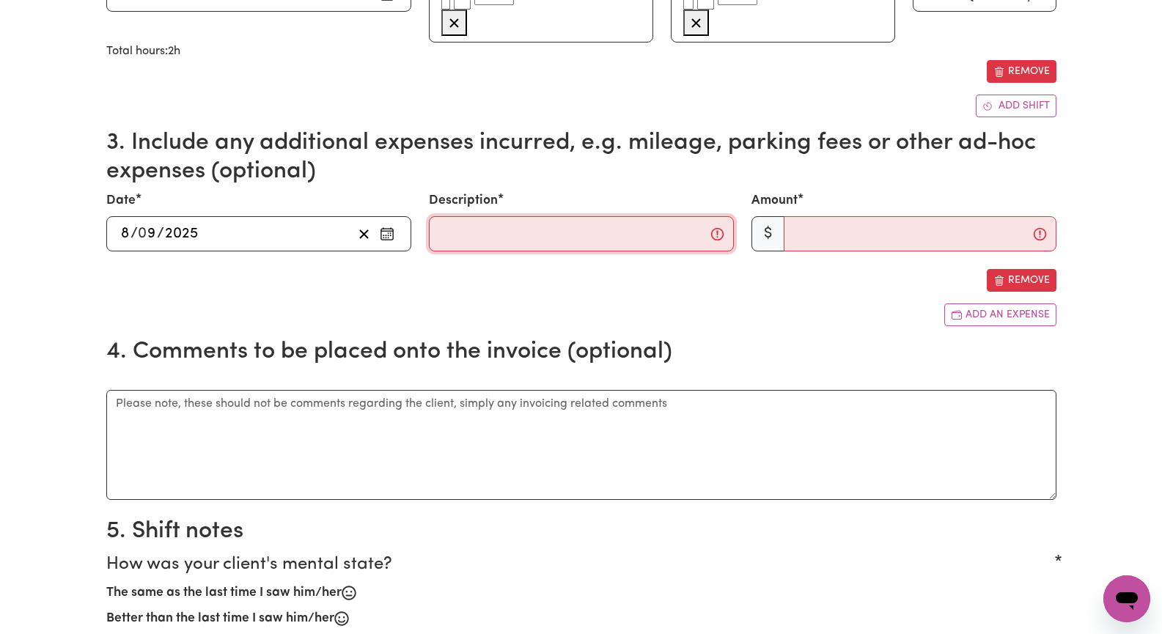
click at [494, 252] on input "Description" at bounding box center [581, 233] width 305 height 35
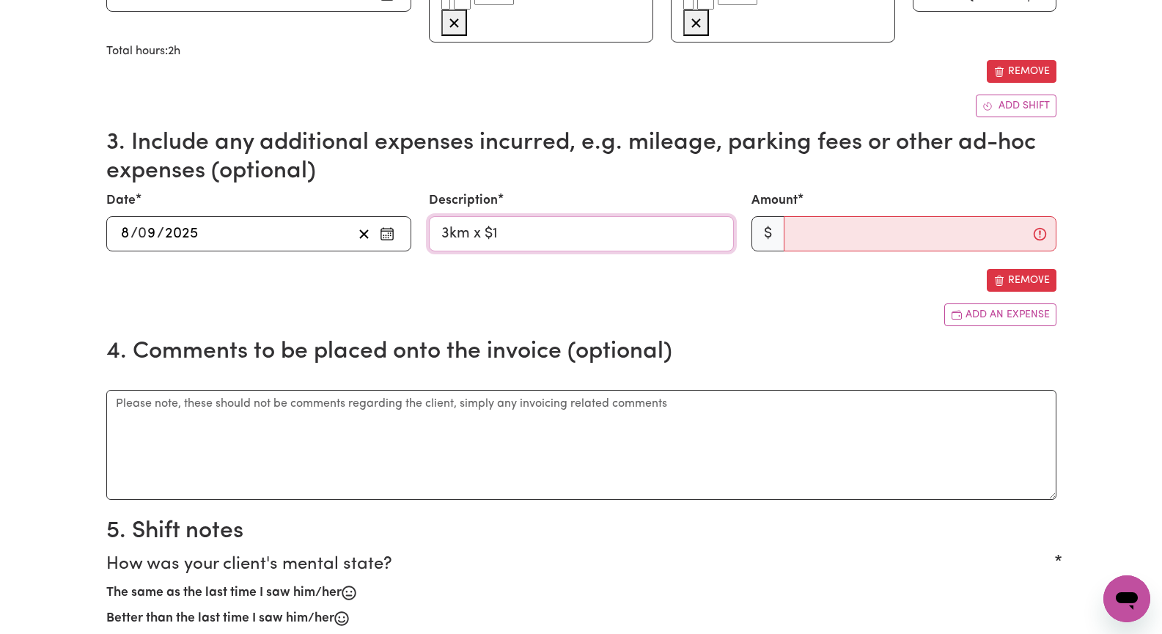
type input "3km x $1"
click at [818, 252] on input "Amount" at bounding box center [920, 233] width 273 height 35
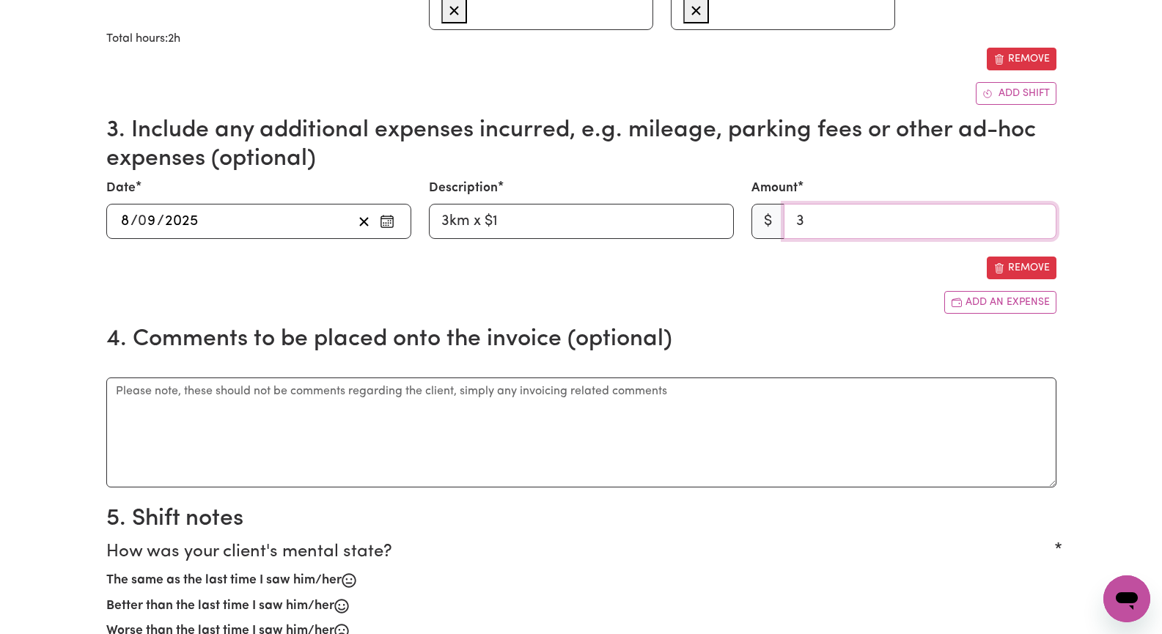
scroll to position [587, 0]
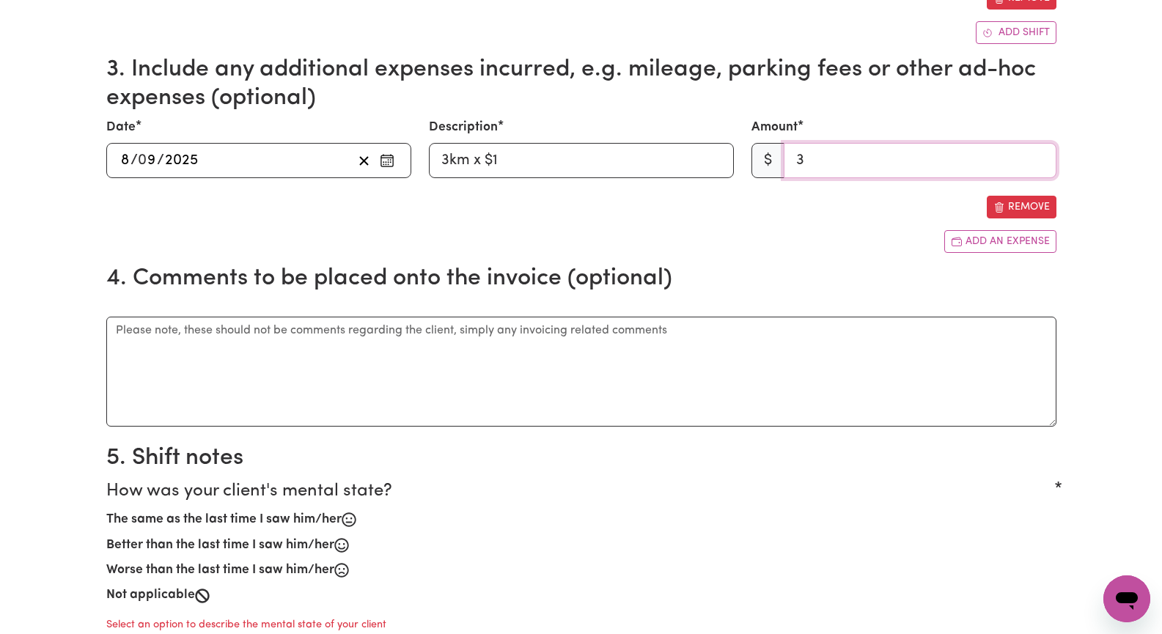
type input "3"
click at [851, 219] on div "Date 2025-09-08 8 / 0 9 / 2025 « ‹ September 2025 › » Mon Tue Wed Thu Fri Sat S…" at bounding box center [581, 168] width 950 height 100
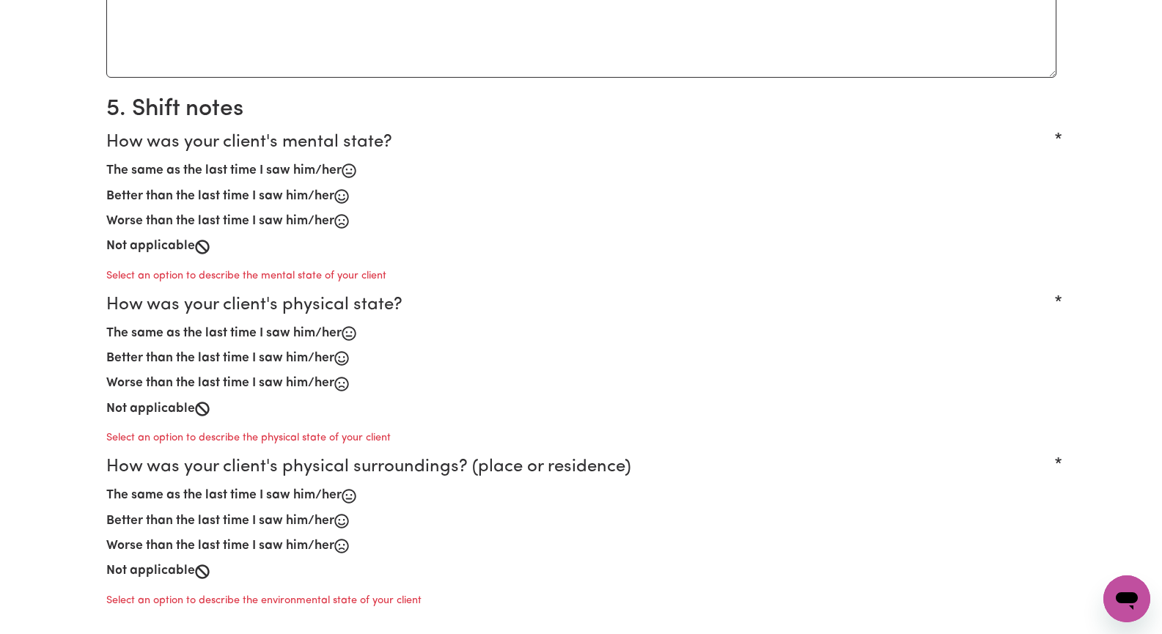
scroll to position [953, 0]
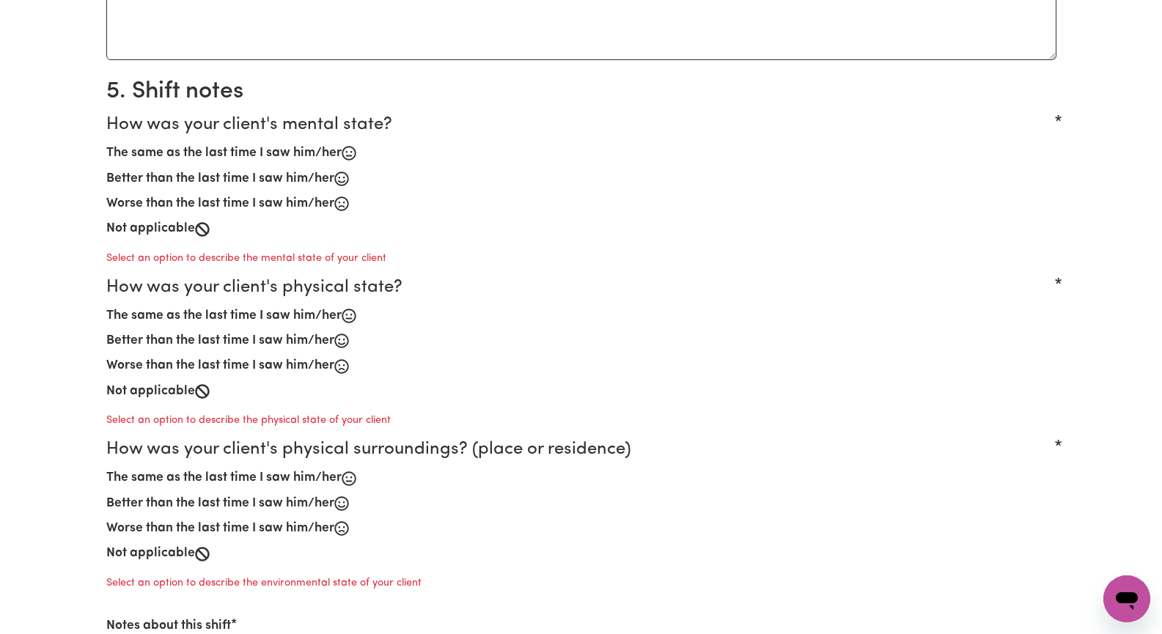
click at [342, 163] on label "The same as the last time I saw him/her" at bounding box center [223, 153] width 235 height 19
click at [106, 144] on input "The same as the last time I saw him/her" at bounding box center [106, 143] width 1 height 1
radio input "true"
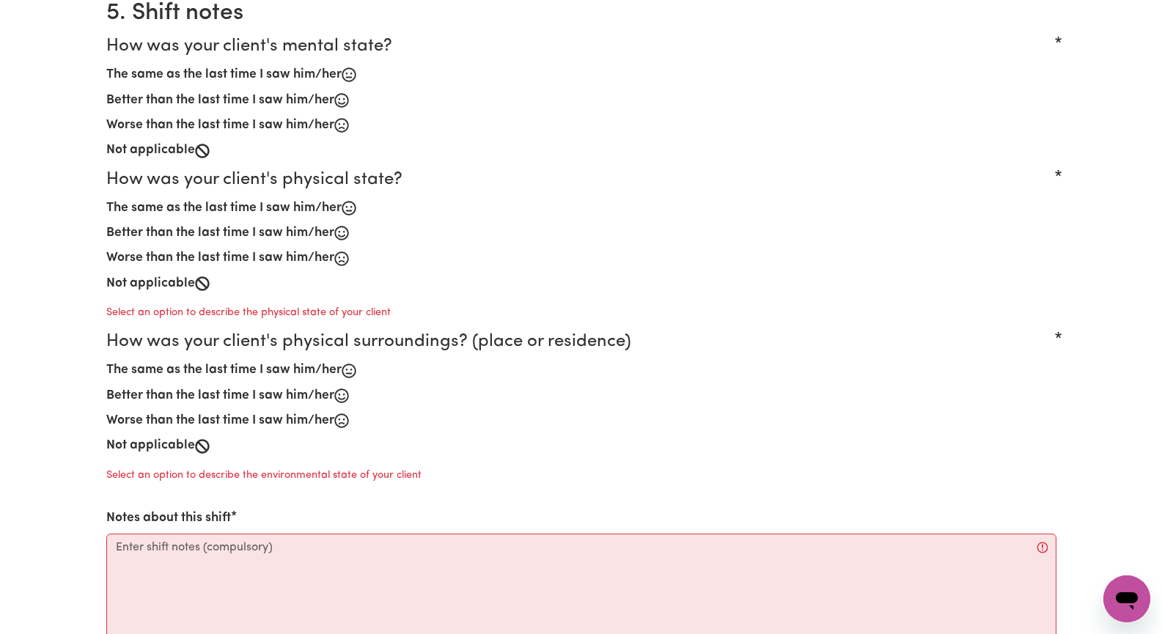
scroll to position [1100, 0]
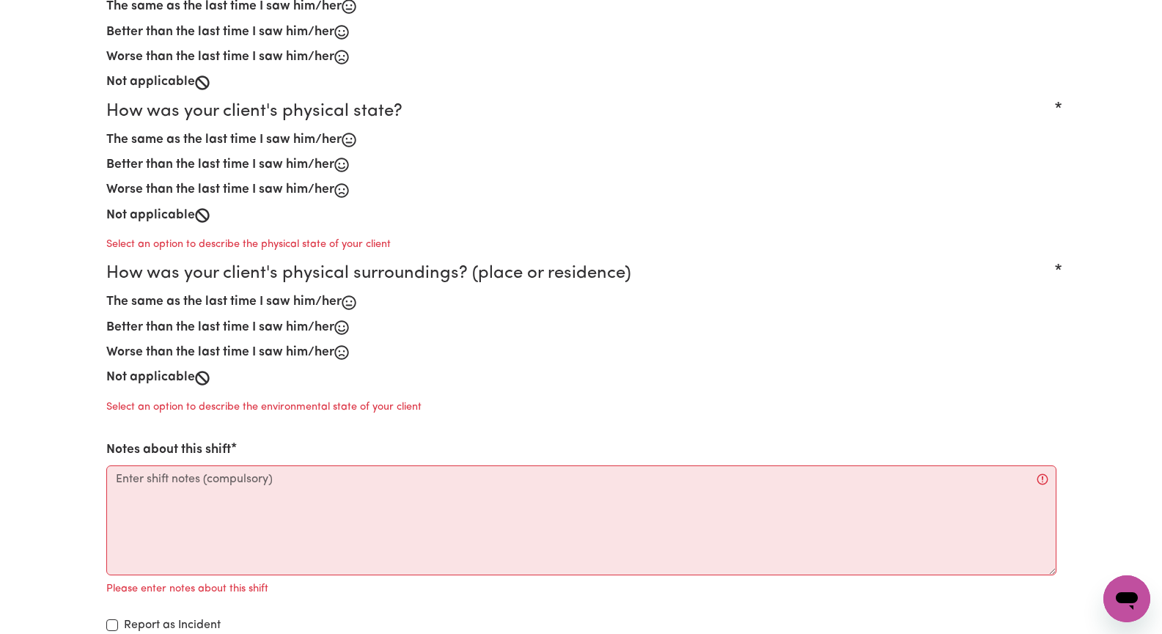
click at [342, 150] on label "The same as the last time I saw him/her" at bounding box center [223, 140] width 235 height 19
click at [106, 131] on input "The same as the last time I saw him/her" at bounding box center [106, 130] width 1 height 1
radio input "true"
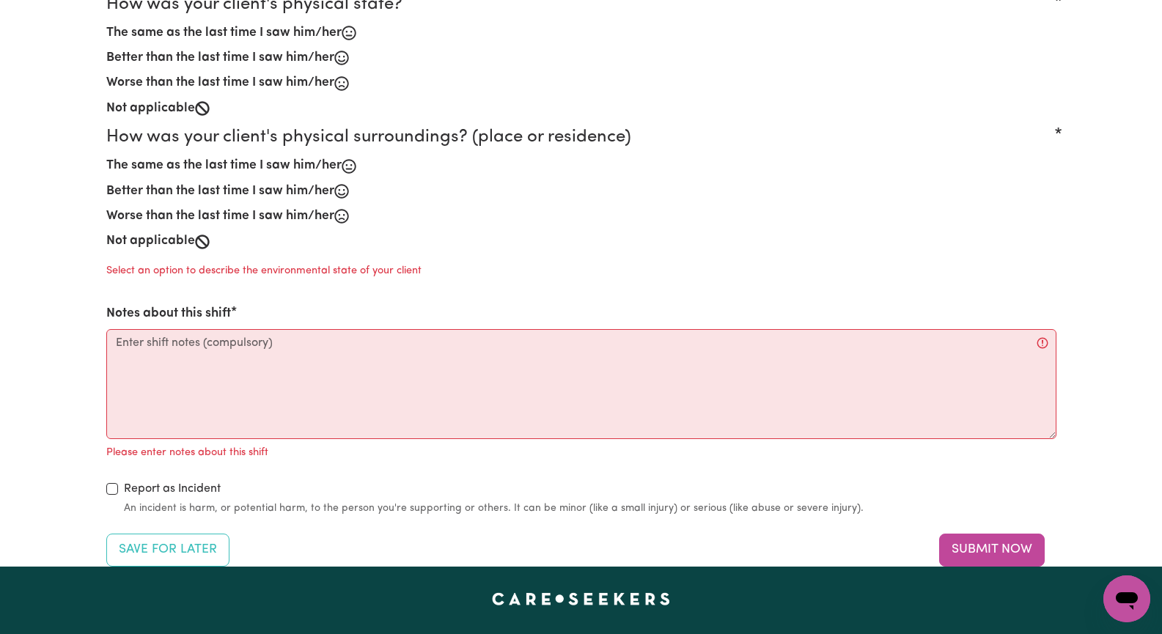
scroll to position [1320, 0]
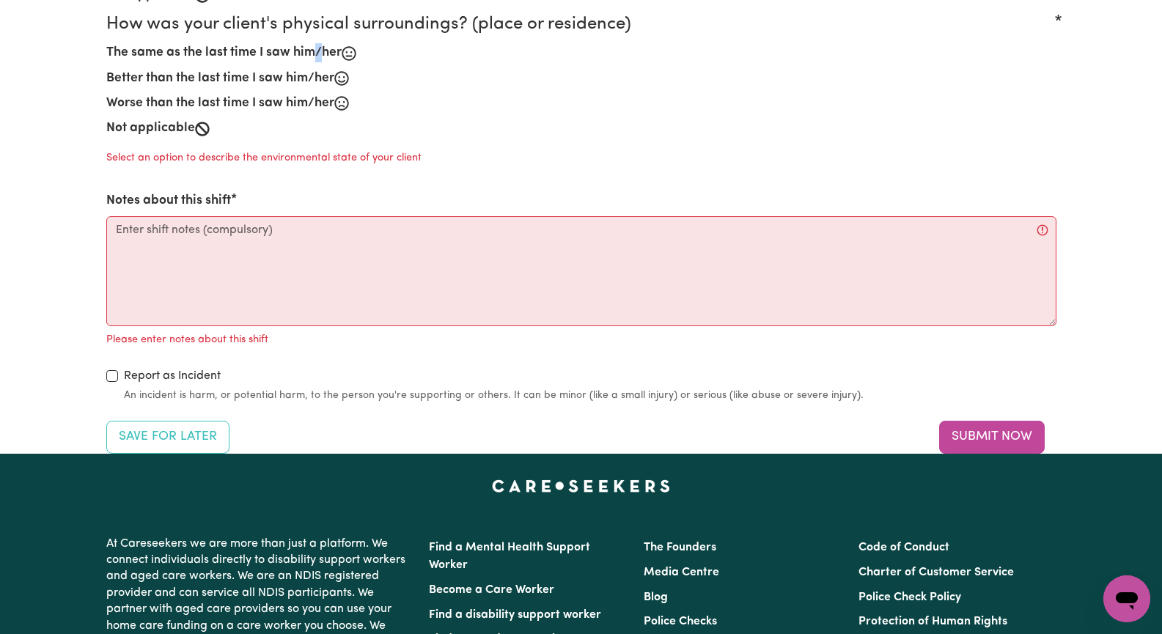
click at [333, 62] on label "The same as the last time I saw him/her" at bounding box center [223, 52] width 235 height 19
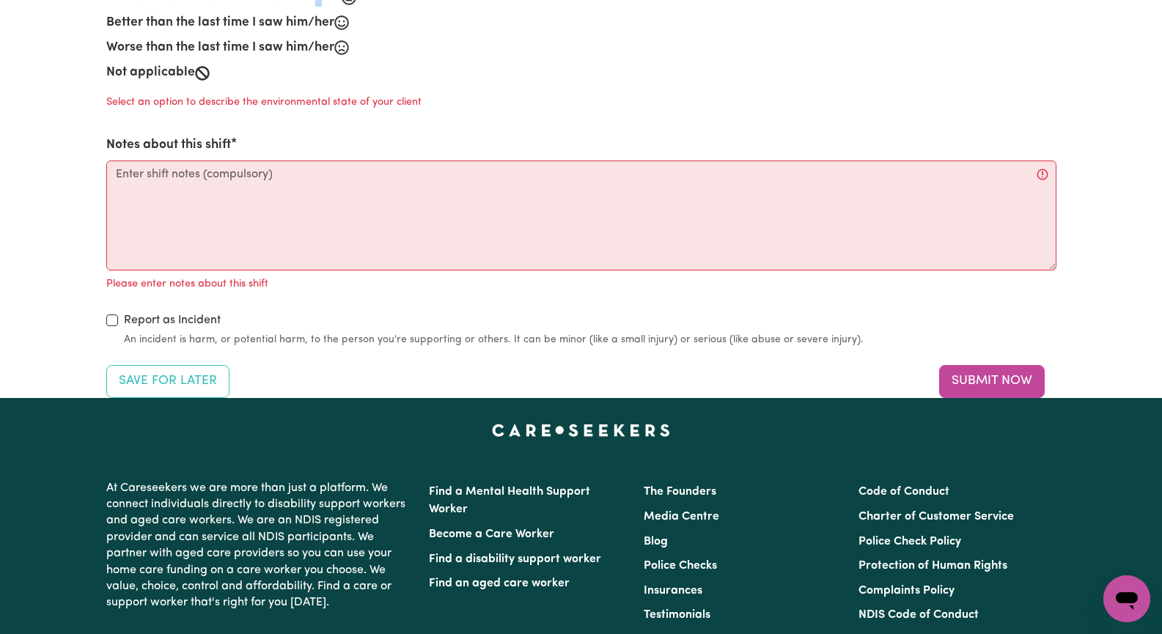
scroll to position [1393, 0]
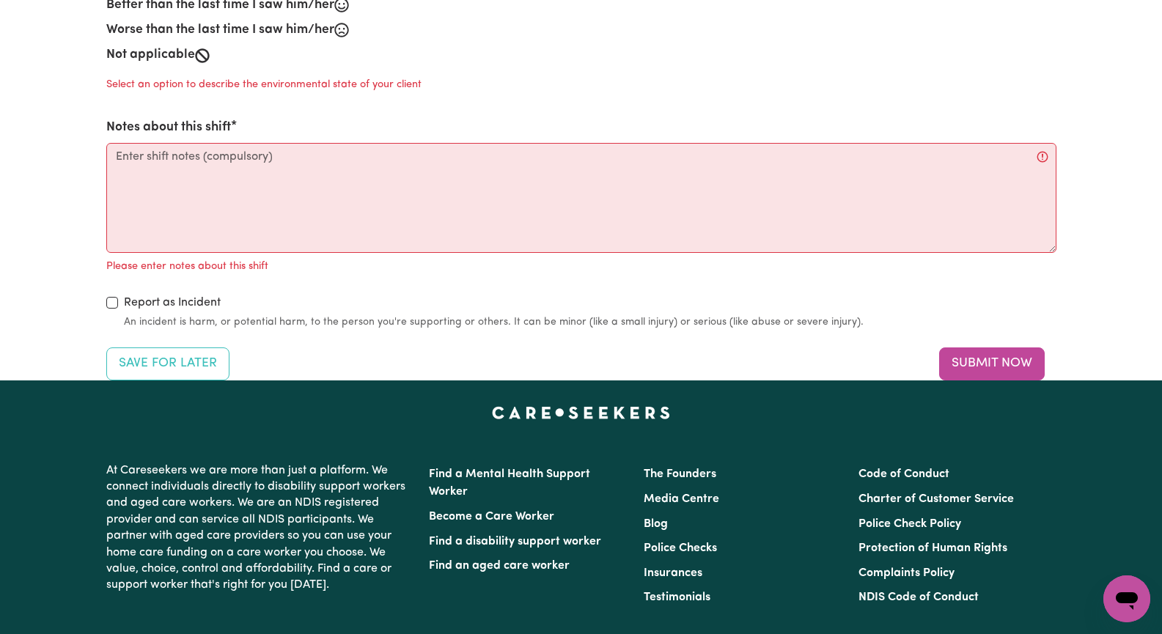
click at [169, 65] on label "Not applicable" at bounding box center [150, 54] width 89 height 19
click at [106, 45] on input "Not applicable" at bounding box center [106, 45] width 1 height 1
radio input "true"
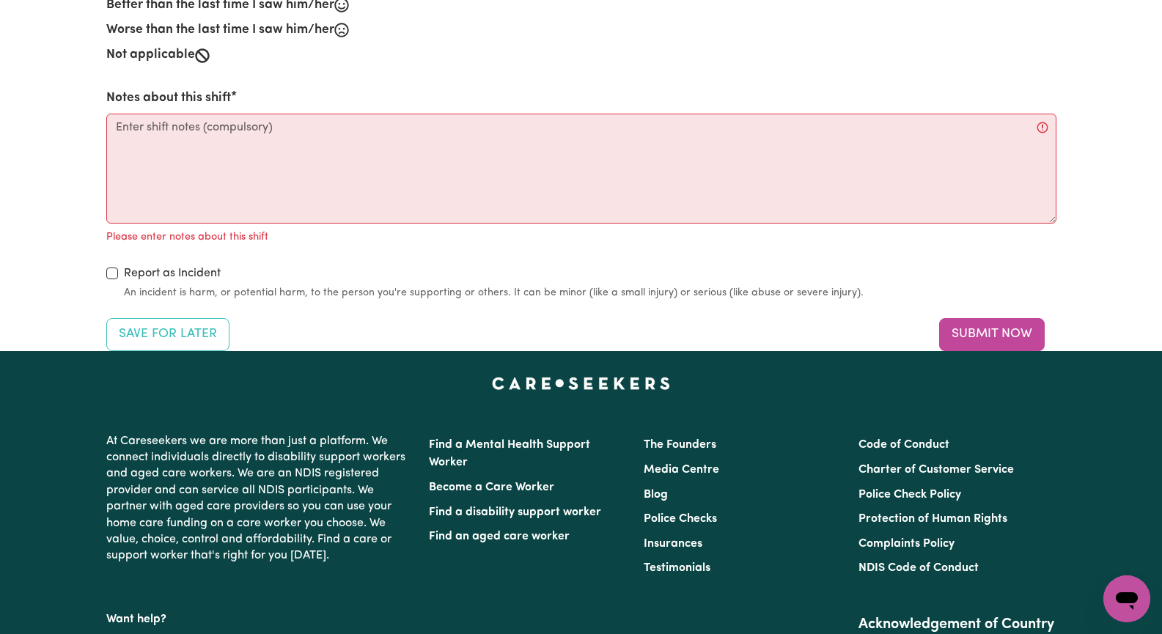
radio input "true"
click at [157, 65] on label "Not applicable" at bounding box center [150, 54] width 89 height 19
click at [106, 45] on input "Not applicable" at bounding box center [106, 45] width 1 height 1
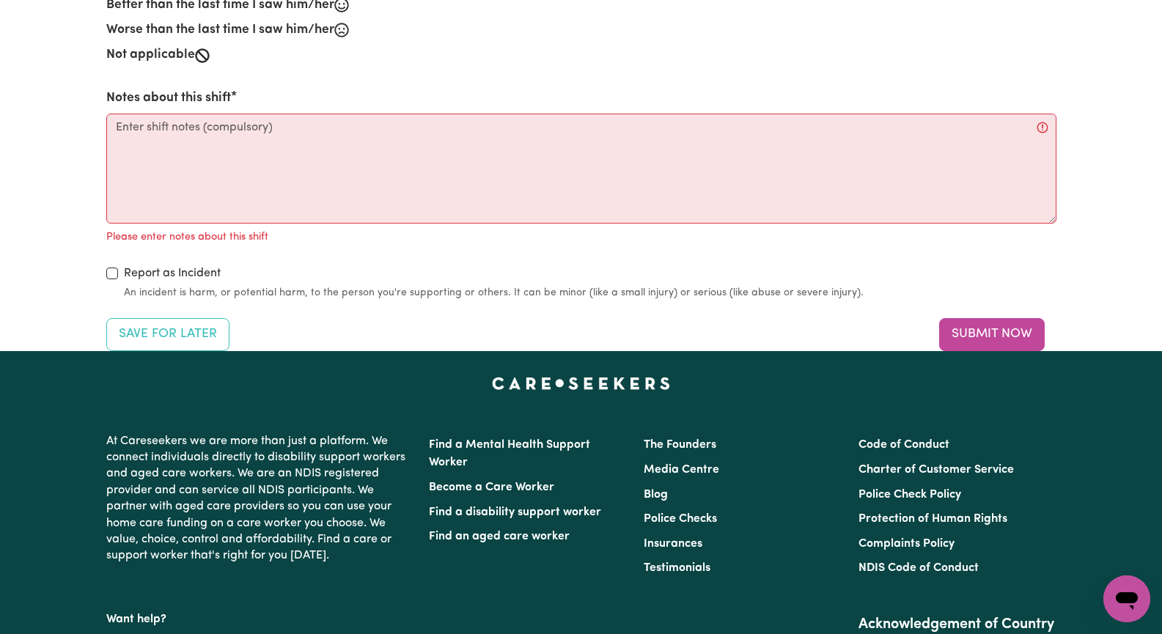
radio input "true"
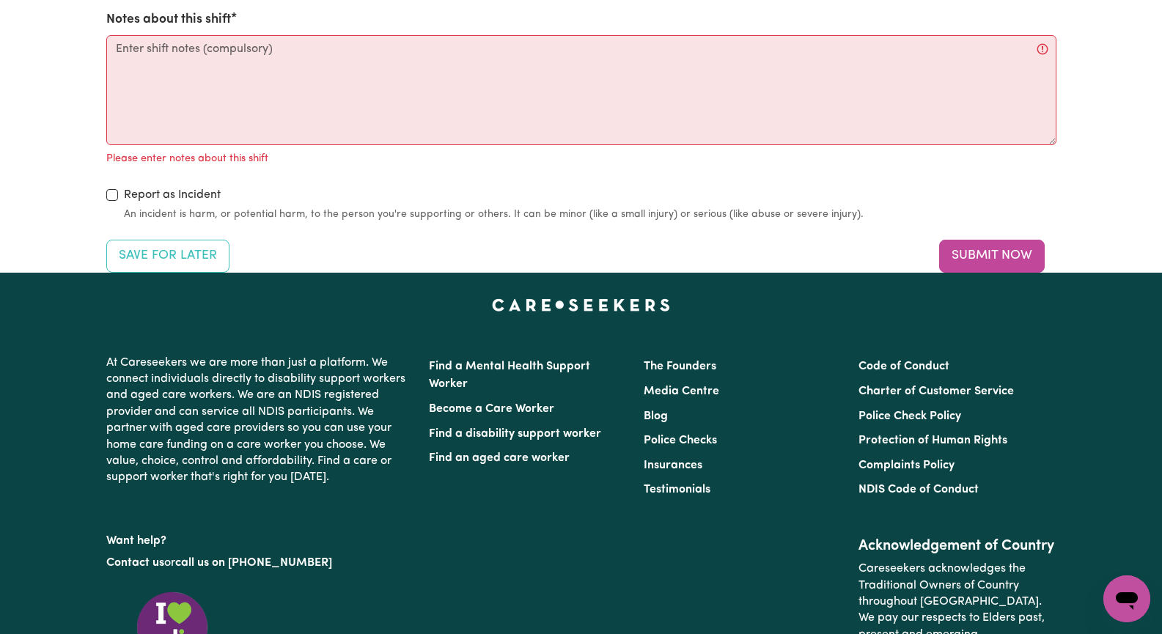
scroll to position [1540, 0]
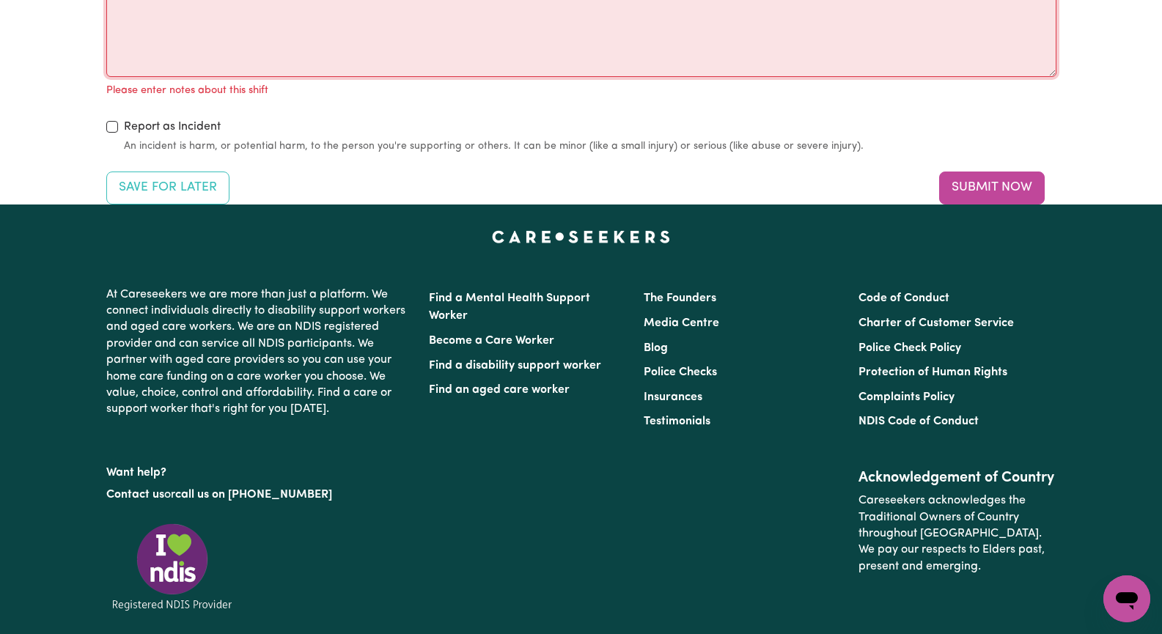
click at [172, 77] on textarea "Notes about this shift" at bounding box center [581, 22] width 950 height 110
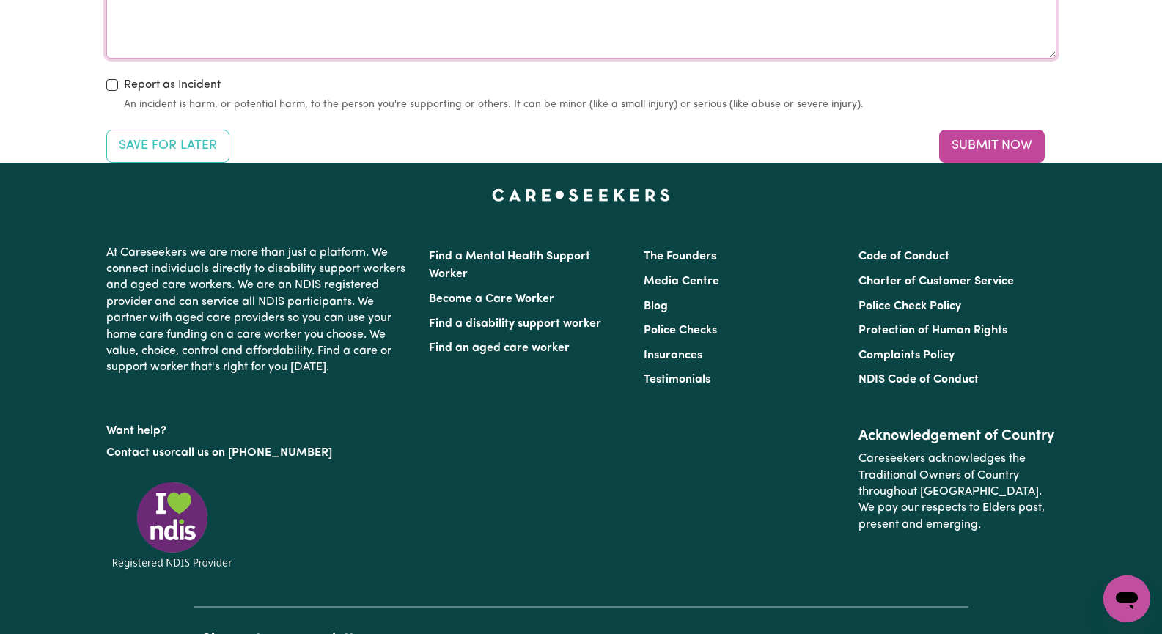
scroll to position [1613, 0]
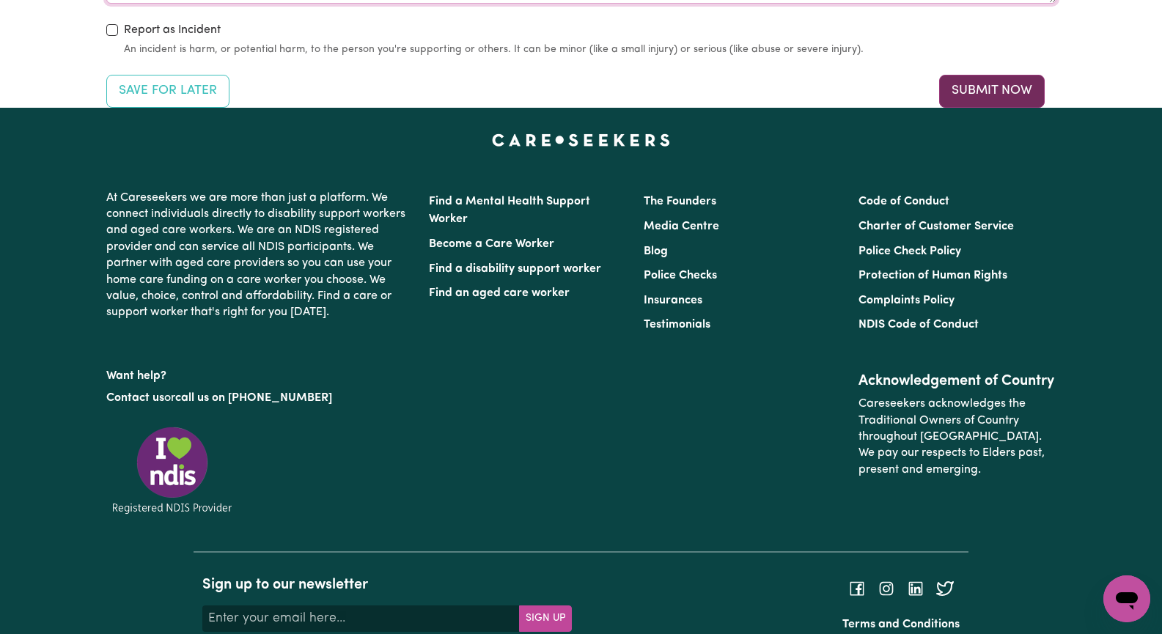
type textarea "We went shopping for groceries and a coffee in Woollahra."
click at [1001, 107] on button "Submit Now" at bounding box center [992, 91] width 106 height 32
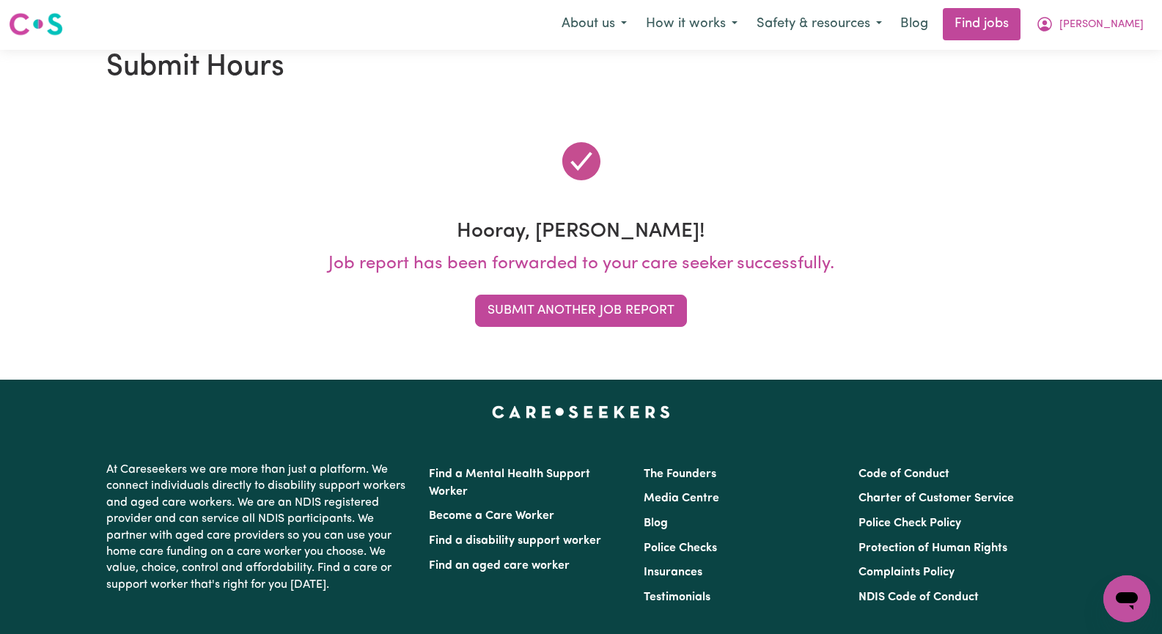
scroll to position [0, 0]
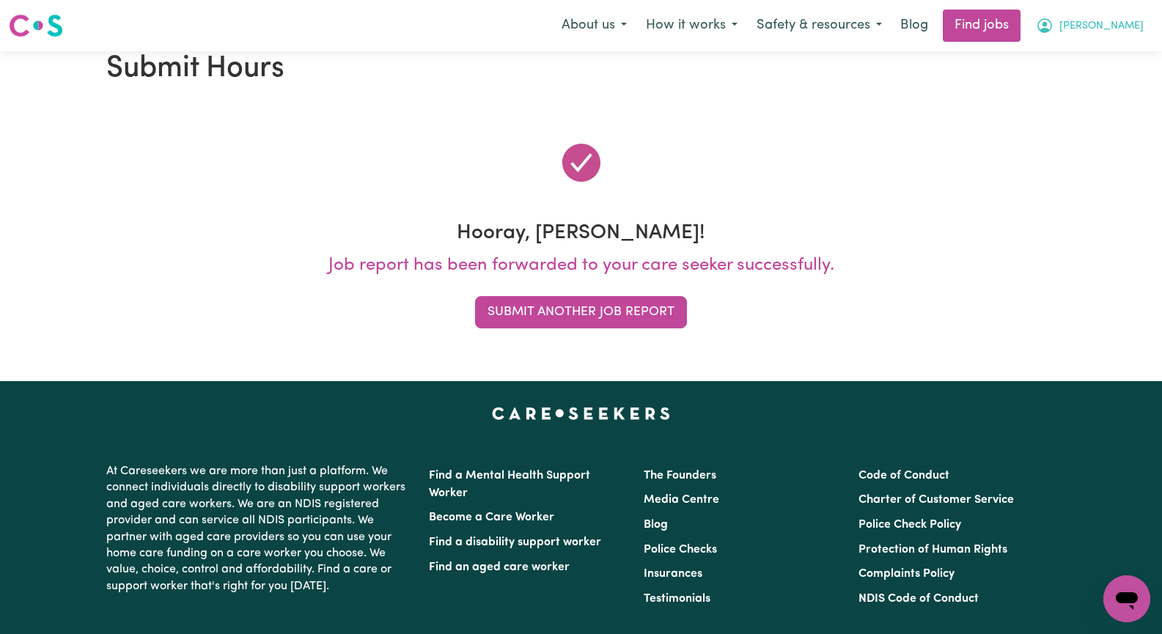
click at [1129, 24] on span "[PERSON_NAME]" at bounding box center [1102, 26] width 84 height 16
click at [1125, 53] on link "My Account" at bounding box center [1095, 57] width 116 height 28
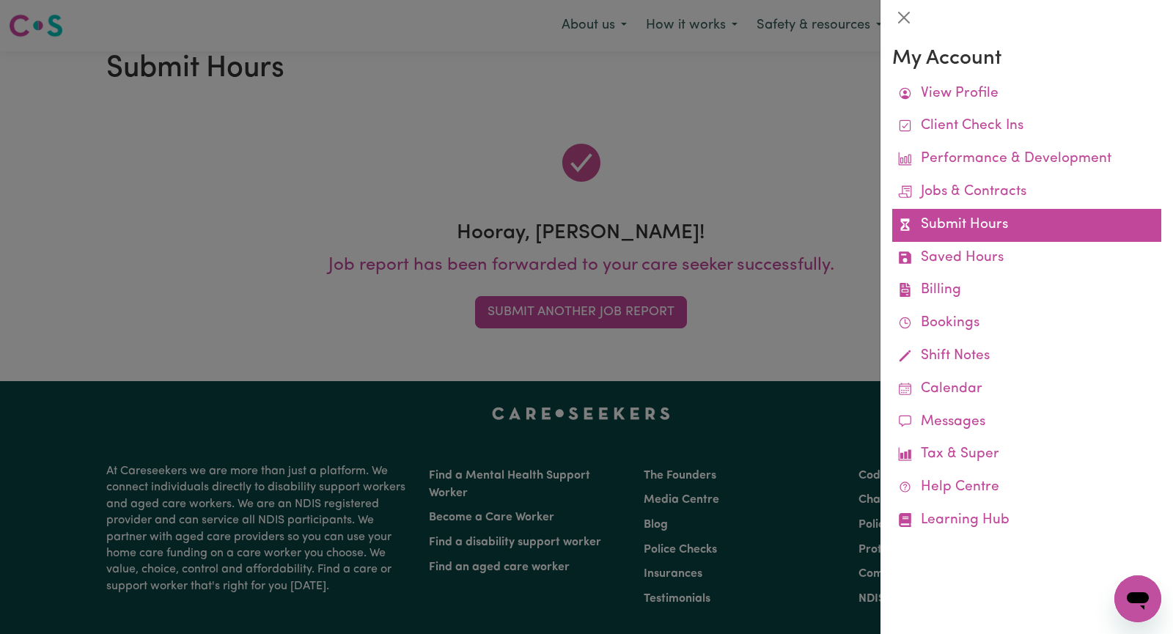
click at [1022, 228] on link "Submit Hours" at bounding box center [1026, 225] width 269 height 33
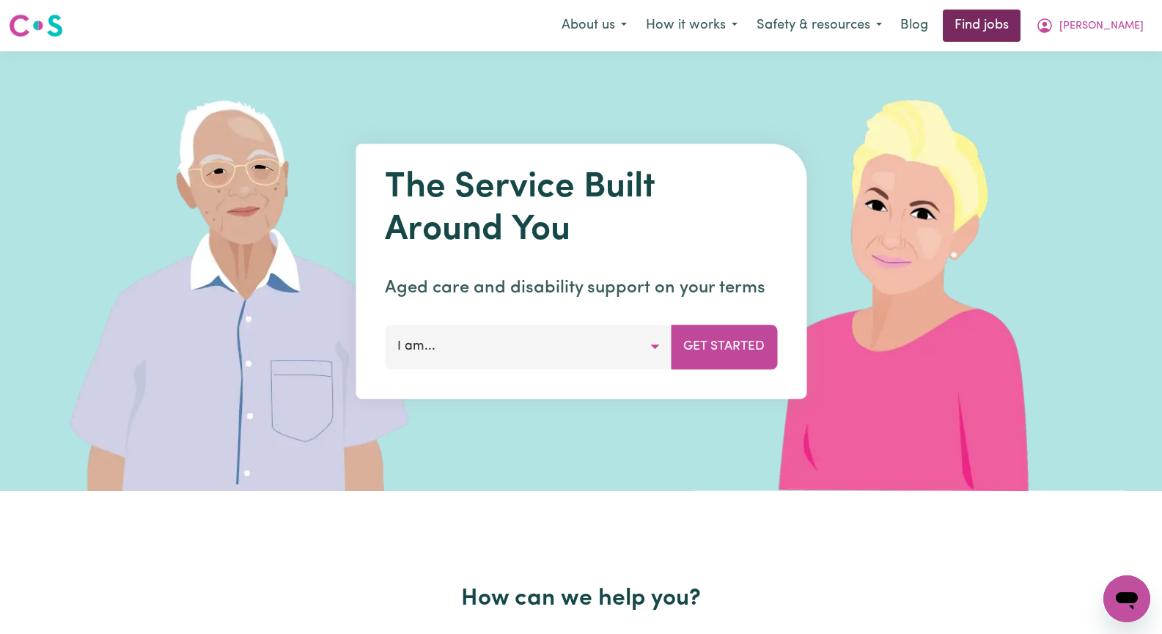
click at [1021, 25] on link "Find jobs" at bounding box center [982, 26] width 78 height 32
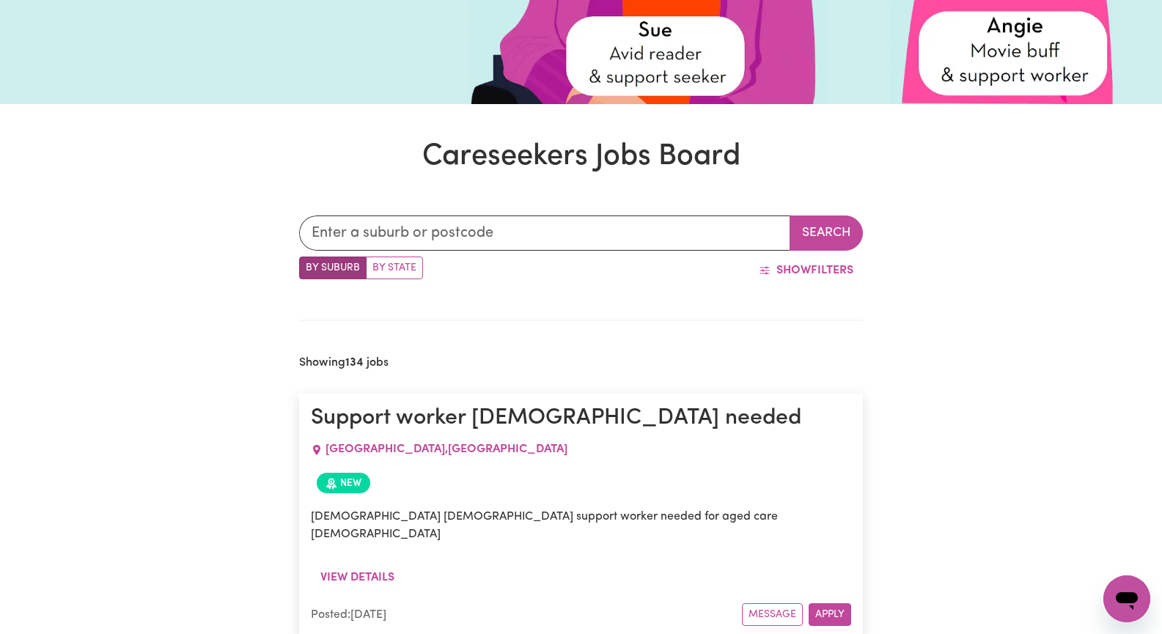
scroll to position [198, 0]
